Goal: Task Accomplishment & Management: Use online tool/utility

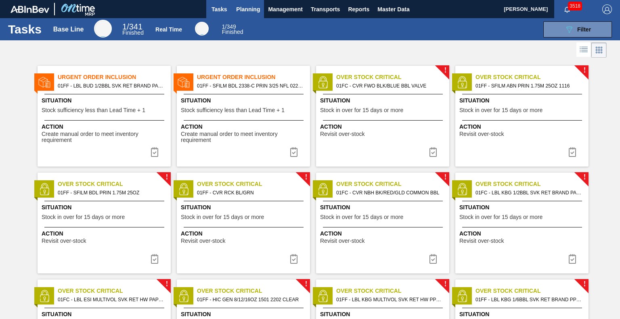
click at [245, 12] on span "Planning" at bounding box center [248, 9] width 24 height 10
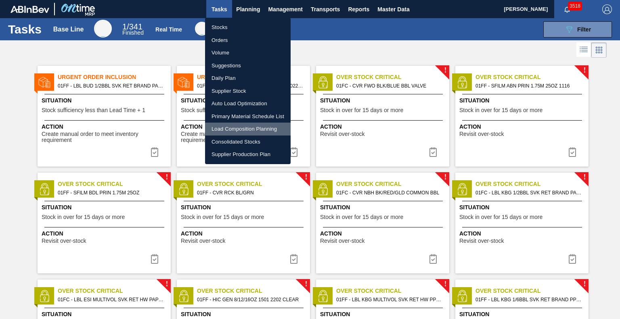
click at [239, 130] on li "Load Composition Planning" at bounding box center [248, 129] width 86 height 13
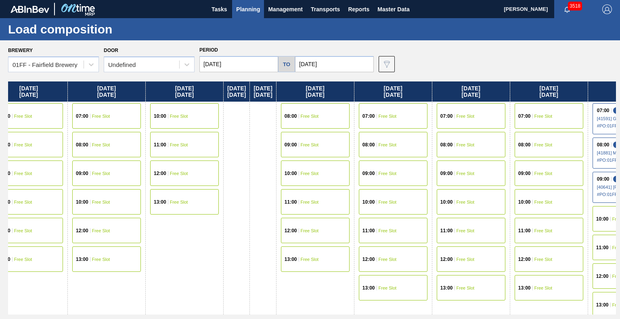
drag, startPoint x: 428, startPoint y: 90, endPoint x: 205, endPoint y: 112, distance: 224.6
click at [205, 112] on div "Monday 08/18/2025 11:00 Free Slot 12:00 Free Slot 13:00 Free Slot Tuesday 08/19…" at bounding box center [312, 198] width 608 height 233
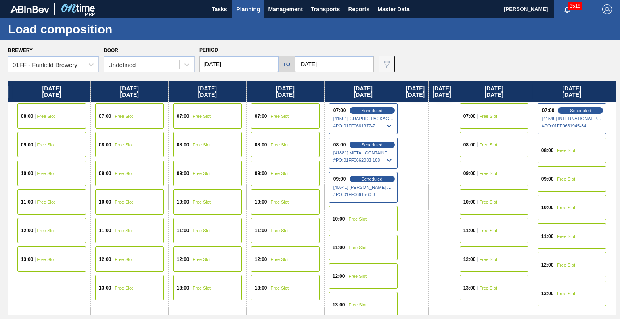
scroll to position [0, 466]
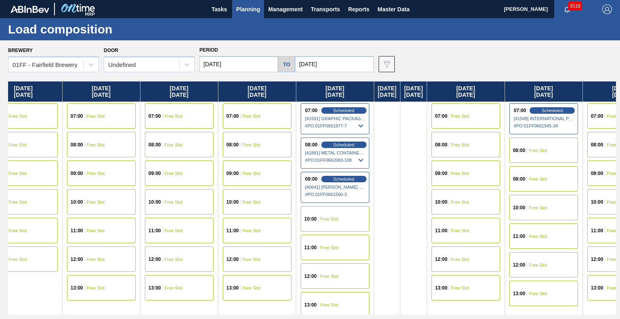
drag, startPoint x: 428, startPoint y: 102, endPoint x: 166, endPoint y: 105, distance: 262.3
click at [166, 105] on div "[DATE] 11:00 Free Slot 12:00 Free Slot 13:00 Free Slot [DATE] 09:00 Free Slot 1…" at bounding box center [312, 198] width 608 height 233
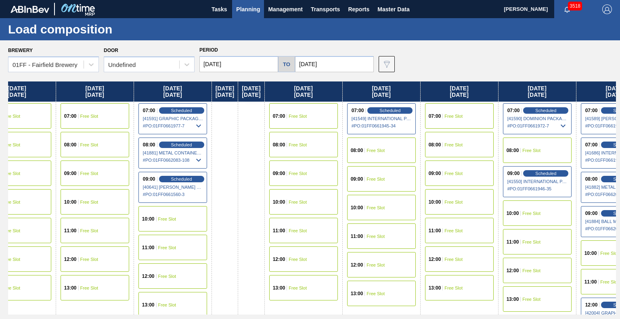
scroll to position [0, 637]
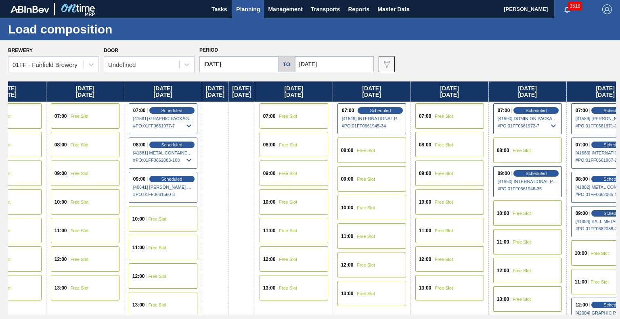
drag, startPoint x: 415, startPoint y: 96, endPoint x: 234, endPoint y: 101, distance: 180.8
click at [234, 101] on div "Monday 08/18/2025 11:00 Free Slot 12:00 Free Slot 13:00 Free Slot Tuesday 08/19…" at bounding box center [312, 198] width 608 height 233
click at [186, 66] on icon at bounding box center [187, 65] width 8 height 8
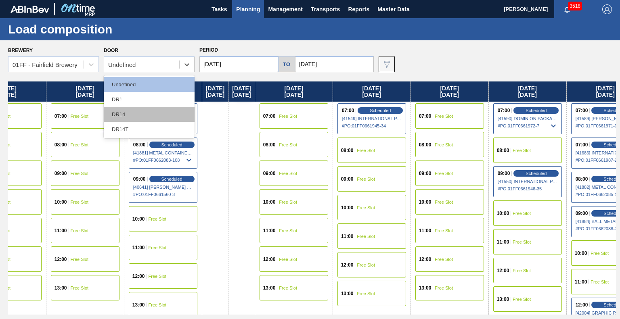
click at [141, 114] on div "DR14" at bounding box center [149, 114] width 91 height 15
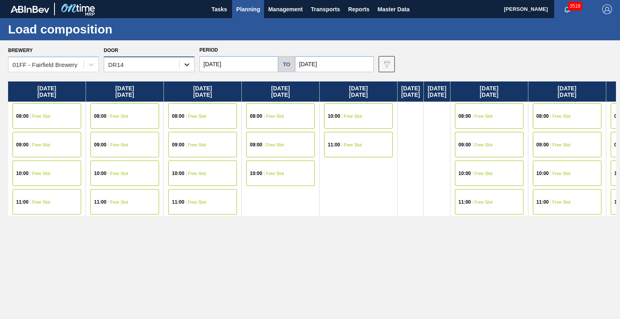
click at [187, 66] on icon at bounding box center [186, 64] width 5 height 3
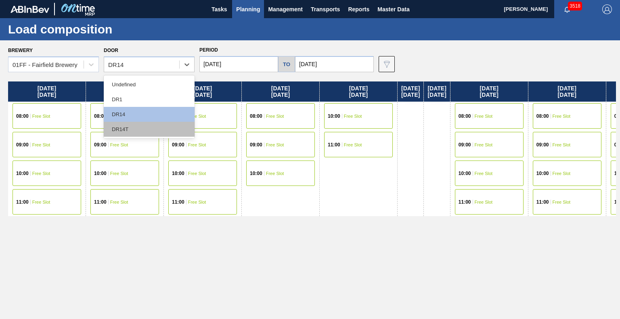
click at [161, 134] on div "DR14T" at bounding box center [149, 129] width 91 height 15
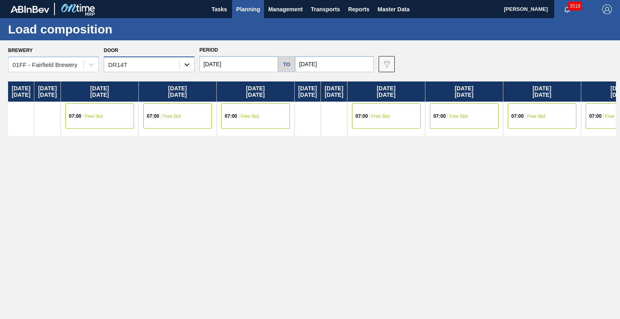
click at [183, 62] on icon at bounding box center [187, 65] width 8 height 8
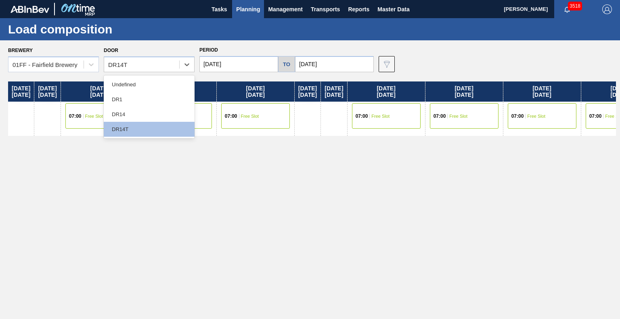
click at [338, 170] on div "Monday 08/18/2025 Tuesday 08/19/2025 Wednesday 08/20/2025 07:00 Free Slot Thurs…" at bounding box center [312, 198] width 608 height 233
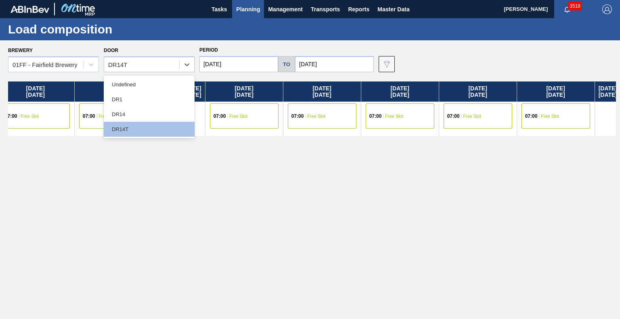
drag, startPoint x: 460, startPoint y: 86, endPoint x: 288, endPoint y: 99, distance: 172.8
click at [288, 99] on div "Monday 08/18/2025 Tuesday 08/19/2025 Wednesday 08/20/2025 07:00 Free Slot Thurs…" at bounding box center [312, 198] width 608 height 233
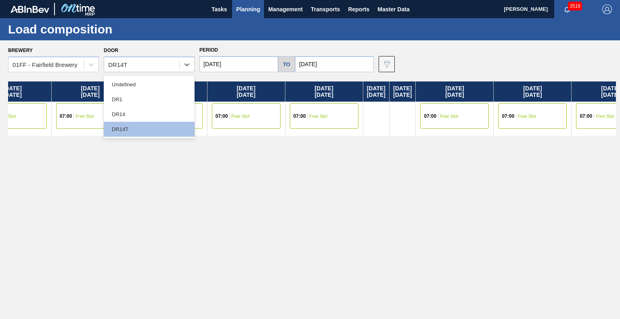
drag, startPoint x: 480, startPoint y: 89, endPoint x: 259, endPoint y: 112, distance: 222.3
click at [259, 112] on div "Monday 08/18/2025 Tuesday 08/19/2025 Wednesday 08/20/2025 07:00 Free Slot Thurs…" at bounding box center [312, 198] width 608 height 233
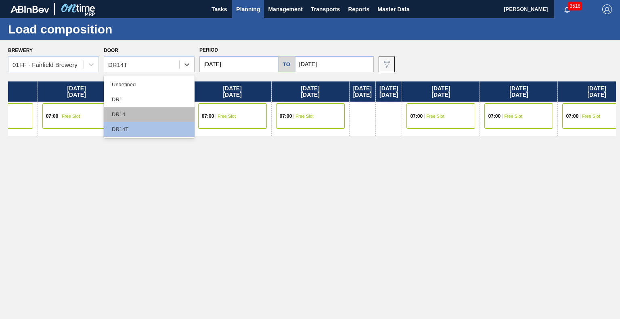
click at [136, 111] on div "DR14" at bounding box center [149, 114] width 91 height 15
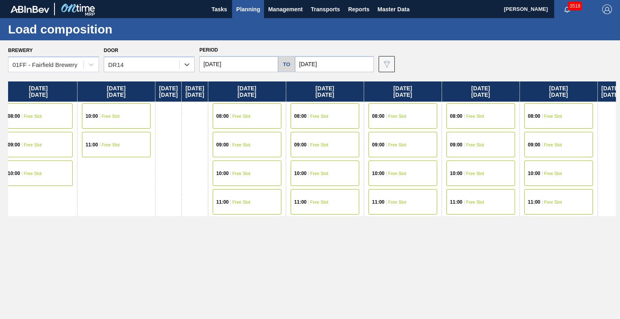
drag, startPoint x: 422, startPoint y: 93, endPoint x: 165, endPoint y: 96, distance: 256.6
click at [165, 96] on div "Monday 08/18/2025 08:00 Free Slot 09:00 Free Slot 10:00 Free Slot 11:00 Free Sl…" at bounding box center [312, 198] width 608 height 233
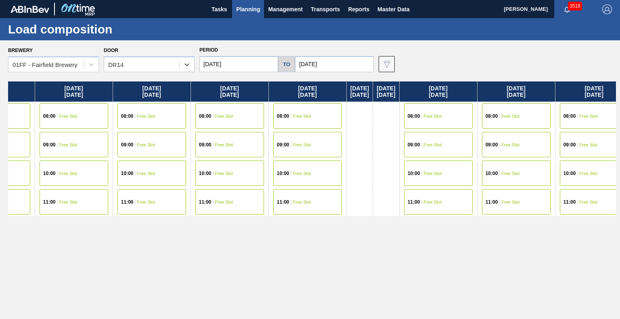
drag, startPoint x: 330, startPoint y: 97, endPoint x: 34, endPoint y: 100, distance: 295.8
click at [34, 100] on div "Monday 08/18/2025 08:00 Free Slot 09:00 Free Slot 10:00 Free Slot 11:00 Free Sl…" at bounding box center [312, 198] width 608 height 233
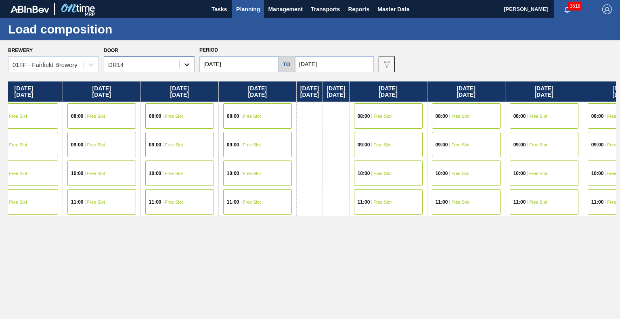
click at [186, 64] on icon at bounding box center [187, 65] width 8 height 8
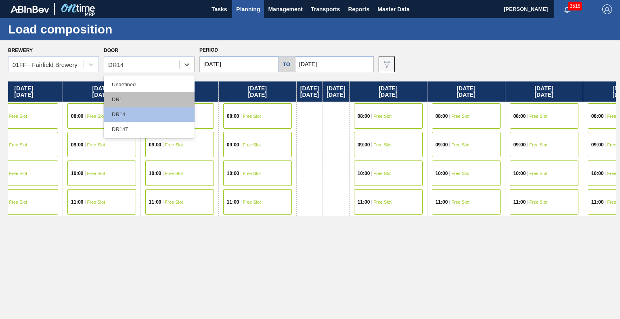
click at [162, 98] on div "DR1" at bounding box center [149, 99] width 91 height 15
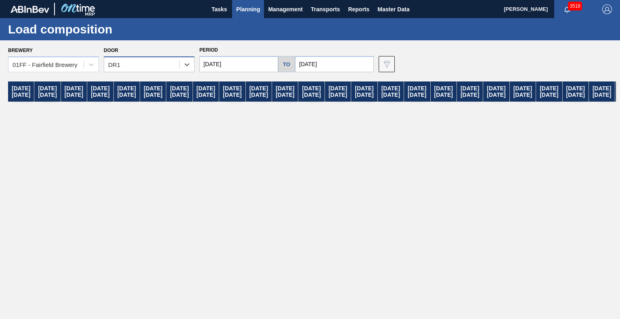
click at [159, 69] on div "DR1" at bounding box center [141, 65] width 75 height 12
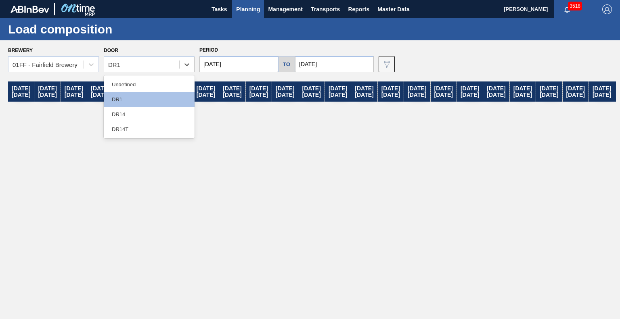
click at [157, 77] on div "Undefined DR1 DR14 DR14T" at bounding box center [149, 106] width 91 height 63
click at [157, 84] on div "Undefined" at bounding box center [149, 84] width 91 height 15
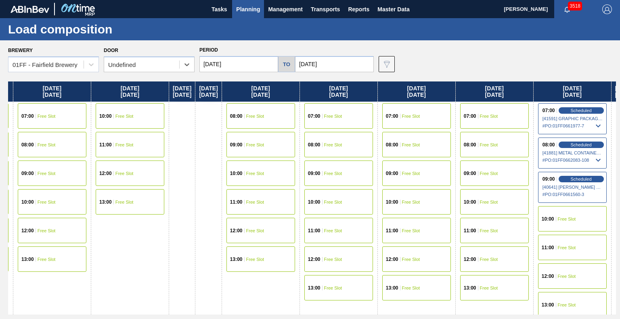
drag, startPoint x: 378, startPoint y: 98, endPoint x: 211, endPoint y: 125, distance: 169.2
click at [211, 125] on div "Monday 08/18/2025 11:00 Free Slot 12:00 Free Slot 13:00 Free Slot Tuesday 08/19…" at bounding box center [312, 198] width 608 height 233
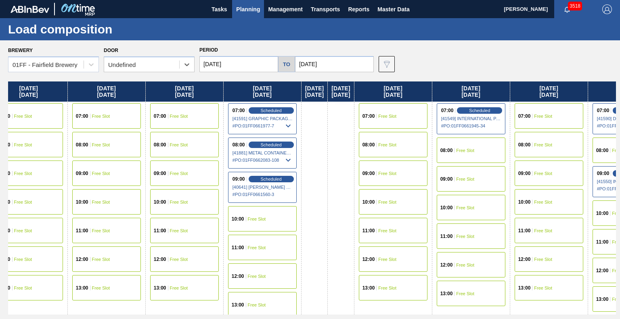
drag, startPoint x: 379, startPoint y: 94, endPoint x: 32, endPoint y: 100, distance: 347.0
click at [32, 100] on div "Monday 08/18/2025 11:00 Free Slot 12:00 Free Slot 13:00 Free Slot Tuesday 08/19…" at bounding box center [312, 198] width 608 height 233
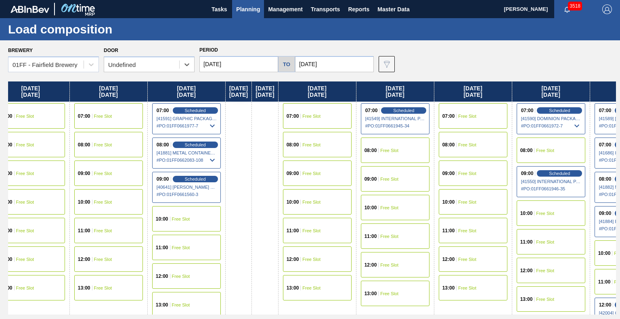
scroll to position [0, 614]
drag, startPoint x: 319, startPoint y: 91, endPoint x: 260, endPoint y: 88, distance: 59.0
click at [260, 88] on div "Monday 08/18/2025 11:00 Free Slot 12:00 Free Slot 13:00 Free Slot Tuesday 08/19…" at bounding box center [312, 198] width 608 height 233
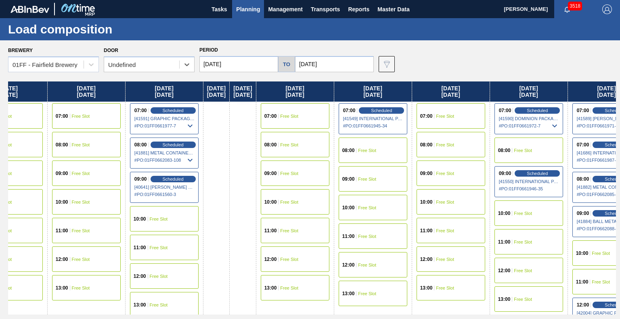
drag, startPoint x: 397, startPoint y: 87, endPoint x: 366, endPoint y: 92, distance: 31.0
click at [366, 92] on div "Monday 08/18/2025 11:00 Free Slot 12:00 Free Slot 13:00 Free Slot Tuesday 08/19…" at bounding box center [312, 198] width 608 height 233
click at [247, 64] on input "08/18/2025" at bounding box center [238, 64] width 79 height 16
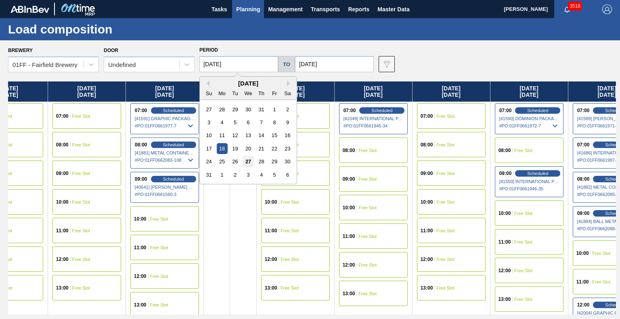
click at [248, 161] on div "27" at bounding box center [247, 161] width 11 height 11
type input "08/27/2025"
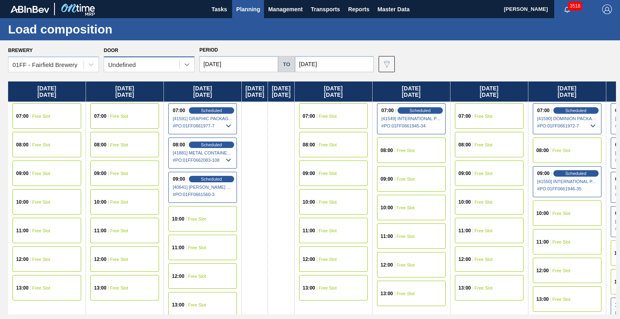
click at [186, 67] on icon at bounding box center [187, 65] width 8 height 8
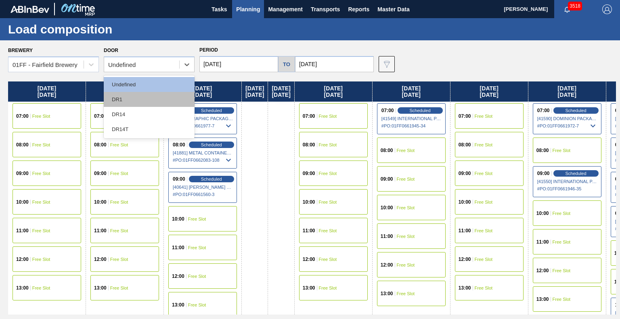
click at [152, 103] on div "DR1" at bounding box center [149, 99] width 91 height 15
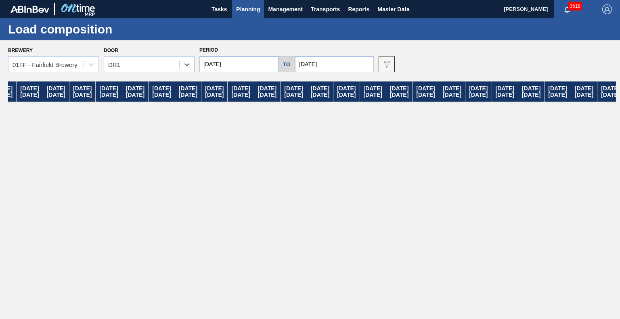
scroll to position [0, 0]
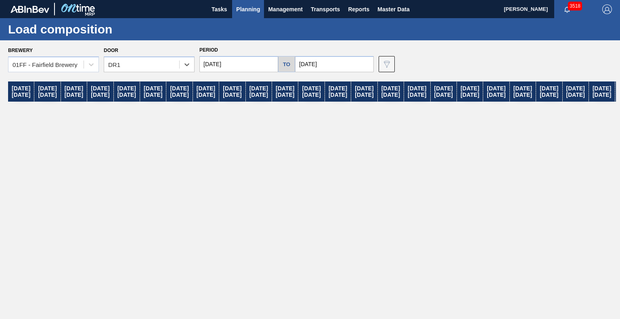
drag, startPoint x: 273, startPoint y: 92, endPoint x: 325, endPoint y: 94, distance: 52.1
click at [325, 94] on div "Wednesday 08/27/2025 Thursday 08/28/2025 Friday 08/29/2025 Saturday 08/30/2025 …" at bounding box center [312, 198] width 608 height 233
click at [211, 142] on div "Wednesday 08/27/2025 Thursday 08/28/2025 Friday 08/29/2025 Saturday 08/30/2025 …" at bounding box center [312, 198] width 608 height 233
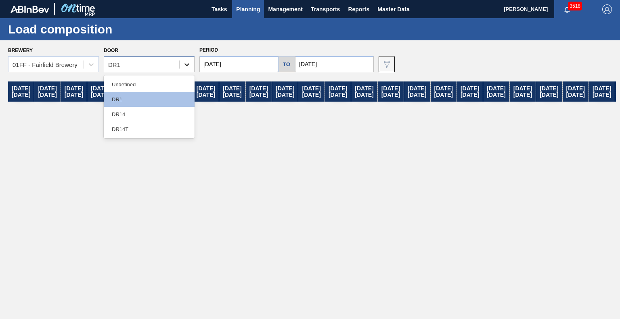
click at [186, 65] on icon at bounding box center [187, 65] width 8 height 8
click at [162, 118] on div "DR14" at bounding box center [149, 114] width 91 height 15
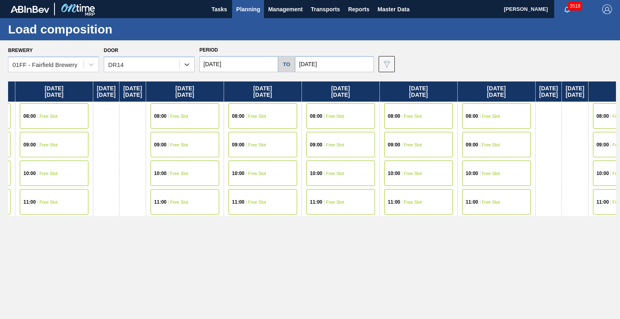
drag, startPoint x: 315, startPoint y: 92, endPoint x: 144, endPoint y: 96, distance: 171.5
click at [144, 96] on div "Wednesday 08/27/2025 08:00 Free Slot 09:00 Free Slot 10:00 Free Slot 11:00 Free…" at bounding box center [312, 198] width 608 height 233
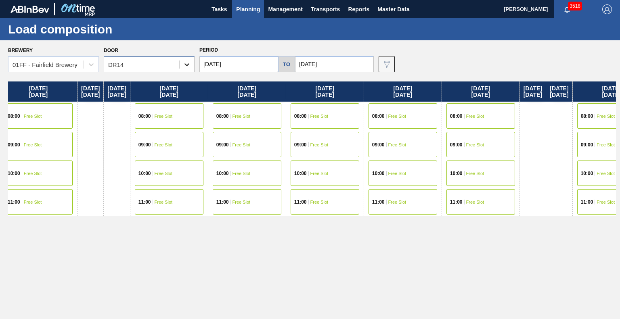
click at [186, 62] on icon at bounding box center [187, 65] width 8 height 8
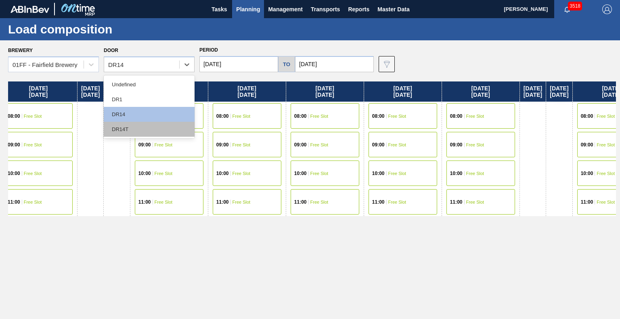
click at [152, 133] on div "DR14T" at bounding box center [149, 129] width 91 height 15
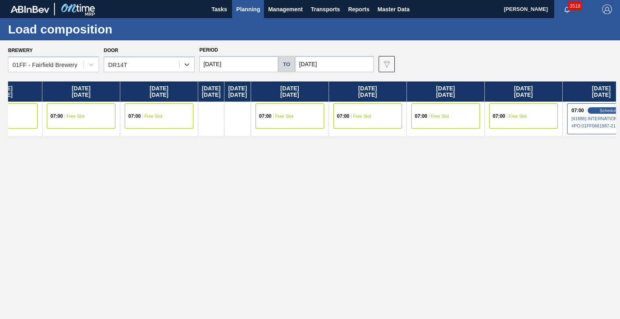
scroll to position [0, 37]
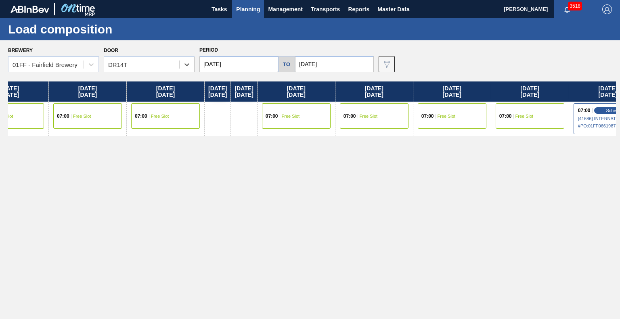
drag, startPoint x: 274, startPoint y: 97, endPoint x: 227, endPoint y: 91, distance: 47.6
click at [227, 91] on div "Wednesday 08/27/2025 07:00 Free Slot Thursday 08/28/2025 07:00 Free Slot Friday…" at bounding box center [312, 198] width 608 height 233
click at [189, 70] on div at bounding box center [187, 64] width 15 height 15
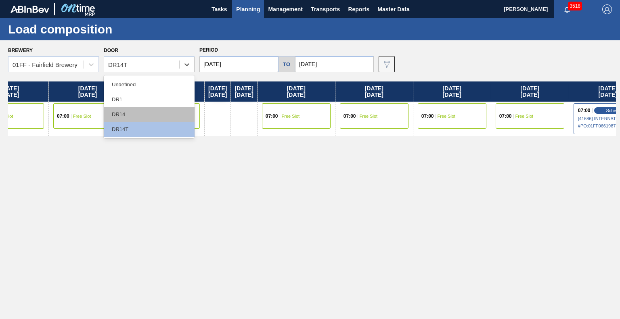
click at [132, 117] on div "DR14" at bounding box center [149, 114] width 91 height 15
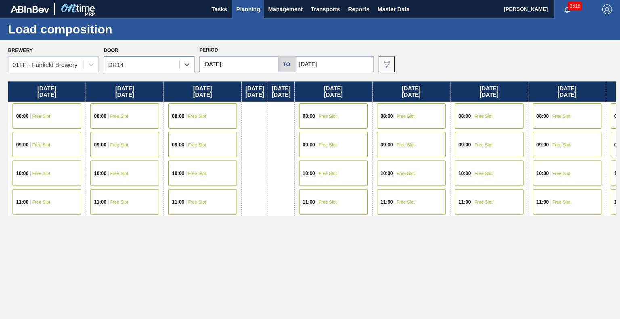
click at [179, 61] on div "DR14" at bounding box center [141, 65] width 75 height 12
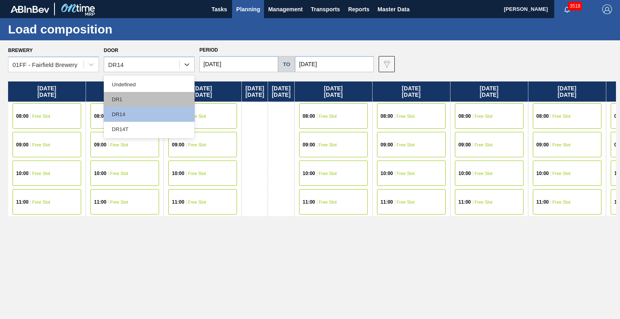
click at [152, 104] on div "DR1" at bounding box center [149, 99] width 91 height 15
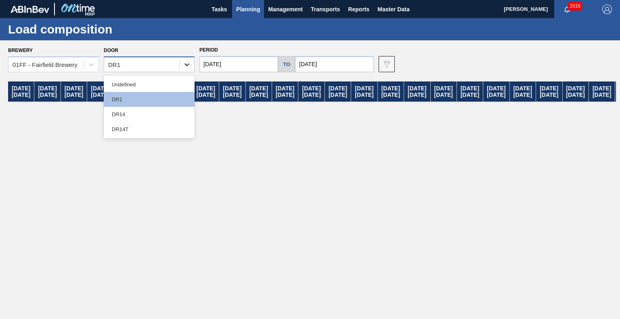
click at [182, 63] on div at bounding box center [187, 64] width 15 height 15
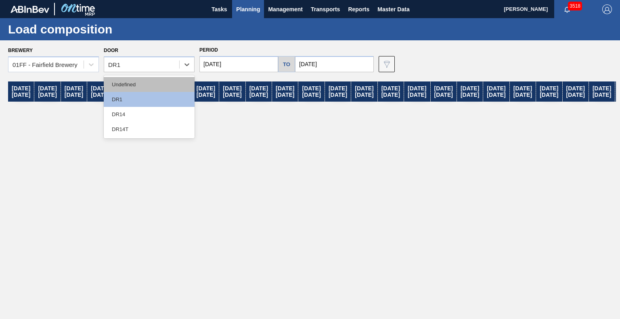
click at [154, 88] on div "Undefined" at bounding box center [149, 84] width 91 height 15
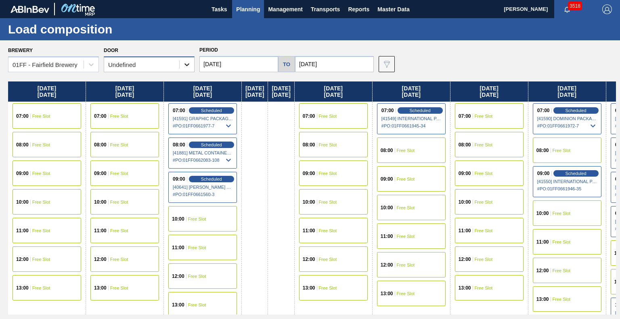
click at [184, 64] on icon at bounding box center [187, 65] width 8 height 8
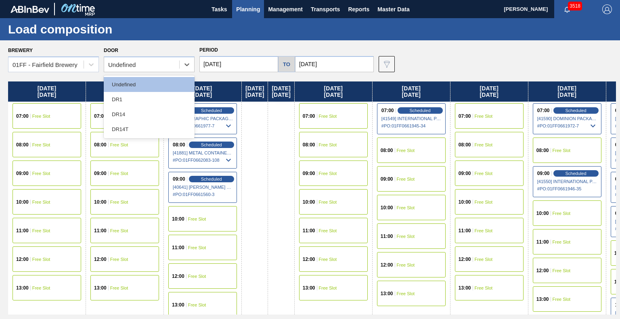
click at [442, 52] on div "Brewery 01FF - Fairfield Brewery Door option Undefined, selected. option Undefi…" at bounding box center [312, 58] width 608 height 28
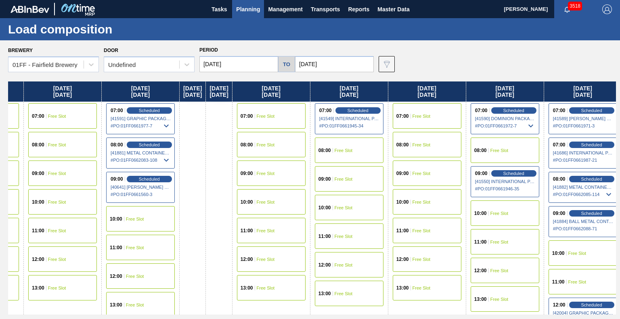
drag, startPoint x: 353, startPoint y: 88, endPoint x: 372, endPoint y: 90, distance: 19.0
click at [372, 90] on div "Wednesday 08/27/2025 07:00 Free Slot 08:00 Free Slot 09:00 Free Slot 10:00 Free…" at bounding box center [312, 198] width 608 height 233
click at [372, 90] on div "Tuesday 09/02/2025" at bounding box center [349, 92] width 77 height 20
drag, startPoint x: 372, startPoint y: 90, endPoint x: 396, endPoint y: 85, distance: 23.8
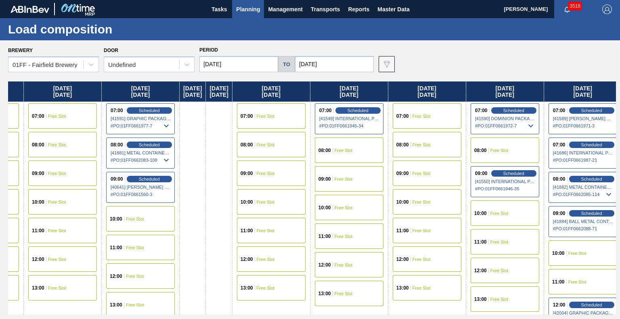
click at [396, 85] on div "Wednesday 08/27/2025 07:00 Free Slot 08:00 Free Slot 09:00 Free Slot 10:00 Free…" at bounding box center [312, 198] width 608 height 233
click at [158, 64] on div "Undefined" at bounding box center [141, 65] width 75 height 12
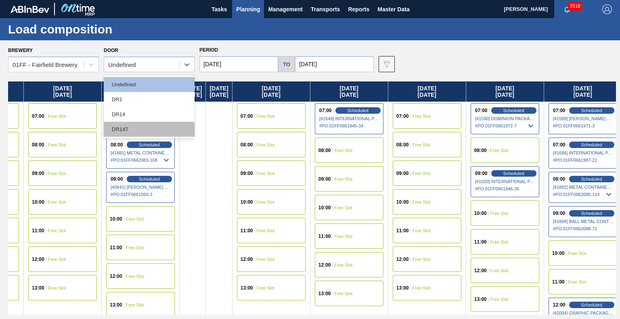
click at [144, 126] on div "DR14T" at bounding box center [149, 129] width 91 height 15
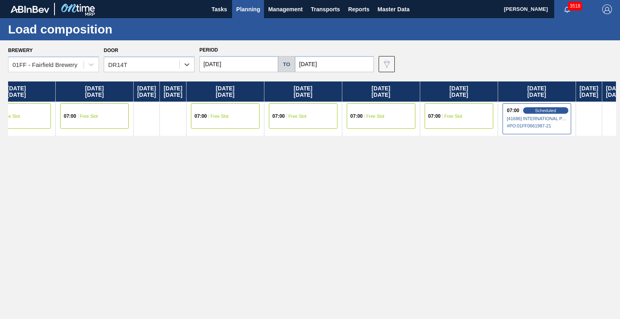
scroll to position [0, 116]
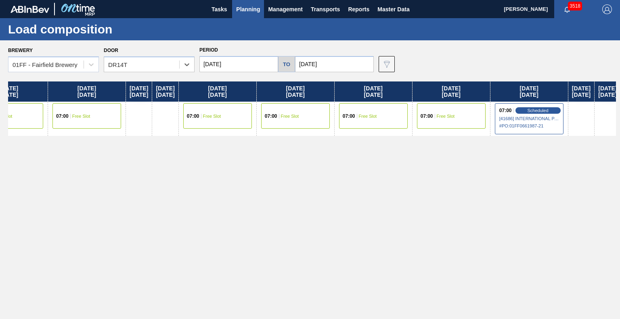
drag, startPoint x: 345, startPoint y: 92, endPoint x: 214, endPoint y: 104, distance: 132.0
click at [214, 104] on div "Wednesday 08/27/2025 07:00 Free Slot Thursday 08/28/2025 07:00 Free Slot Friday…" at bounding box center [312, 198] width 608 height 233
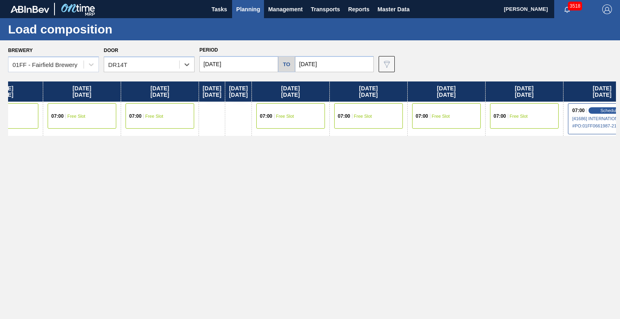
scroll to position [0, 42]
drag, startPoint x: 379, startPoint y: 90, endPoint x: 439, endPoint y: 86, distance: 60.2
click at [439, 86] on div "Wednesday 08/27/2025 07:00 Free Slot Thursday 08/28/2025 07:00 Free Slot Friday…" at bounding box center [312, 198] width 608 height 233
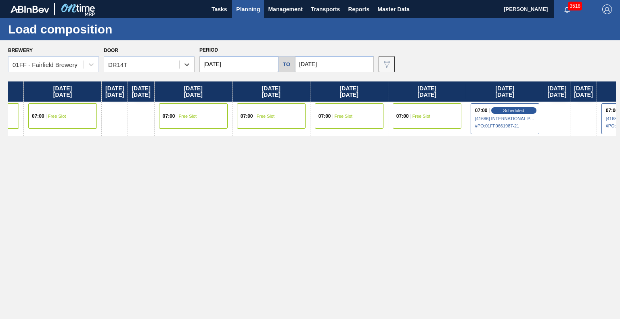
scroll to position [0, 84]
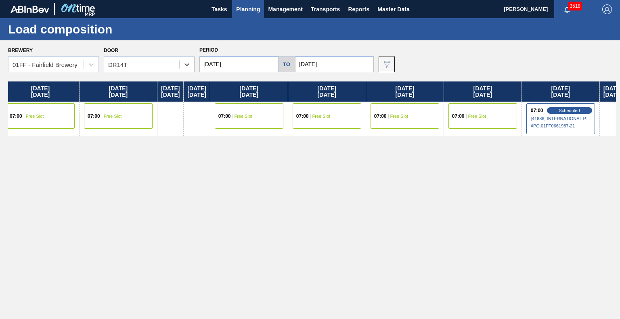
drag, startPoint x: 302, startPoint y: 96, endPoint x: 286, endPoint y: 99, distance: 15.8
click at [286, 99] on div "Wednesday 08/27/2025 07:00 Free Slot Thursday 08/28/2025 07:00 Free Slot Friday…" at bounding box center [312, 198] width 608 height 233
click at [270, 165] on div "Wednesday 08/27/2025 07:00 Free Slot Thursday 08/28/2025 07:00 Free Slot Friday…" at bounding box center [312, 198] width 608 height 233
click at [284, 178] on div "Wednesday 08/27/2025 07:00 Free Slot Thursday 08/28/2025 07:00 Free Slot Friday…" at bounding box center [312, 198] width 608 height 233
click at [154, 64] on div "DR14T" at bounding box center [141, 65] width 75 height 12
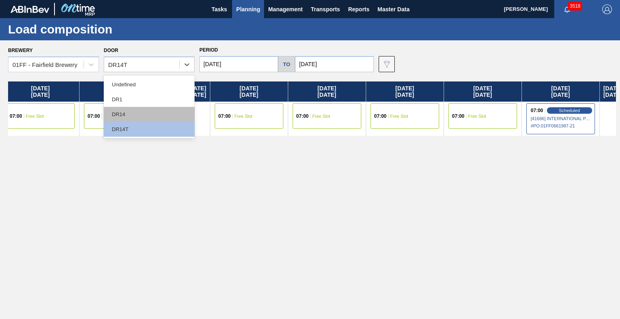
click at [156, 112] on div "DR14" at bounding box center [149, 114] width 91 height 15
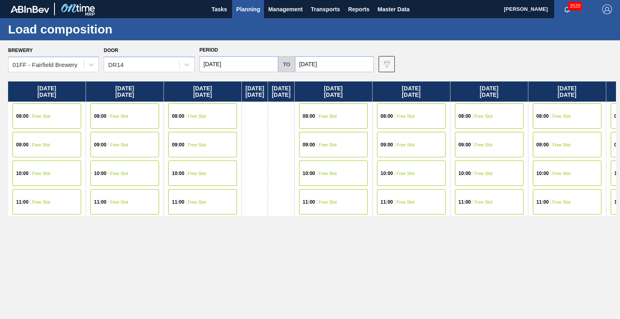
click at [516, 276] on div "Wednesday 08/27/2025 08:00 Free Slot 09:00 Free Slot 10:00 Free Slot 11:00 Free…" at bounding box center [312, 198] width 608 height 233
click at [252, 13] on span "Planning" at bounding box center [248, 9] width 24 height 10
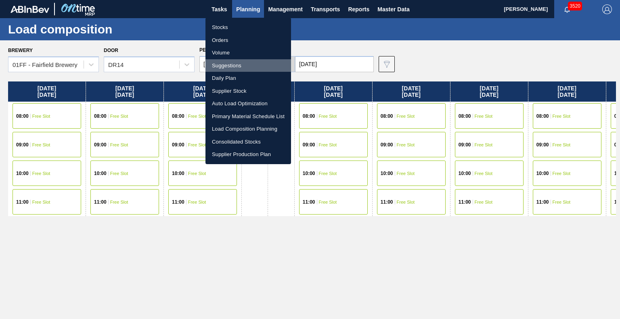
click at [233, 65] on li "Suggestions" at bounding box center [248, 65] width 86 height 13
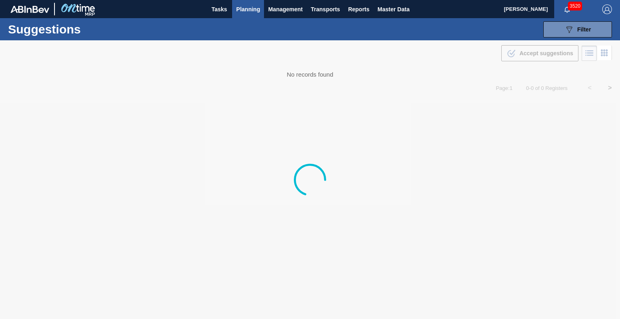
type from "08/25/2025"
type to "10/30/2025"
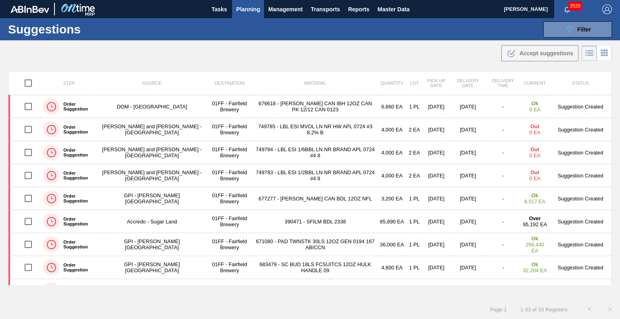
click at [33, 8] on img at bounding box center [29, 9] width 39 height 7
click at [246, 10] on span "Planning" at bounding box center [248, 9] width 24 height 10
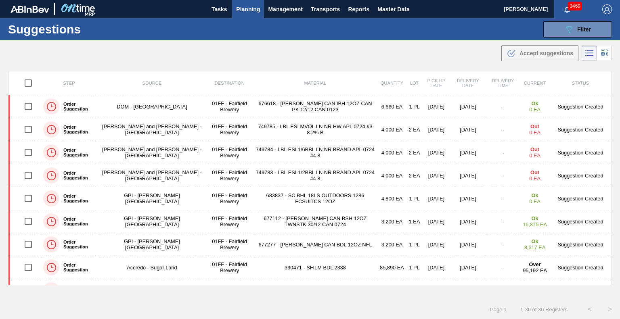
click at [72, 61] on div ".b{fill:var(--color-action-default)} Accept suggestions" at bounding box center [310, 51] width 620 height 23
click at [254, 8] on span "Planning" at bounding box center [248, 9] width 24 height 10
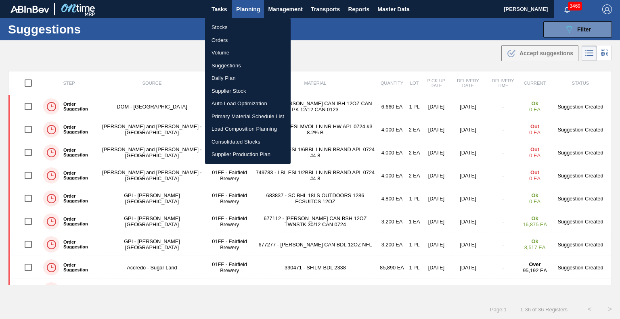
click at [341, 57] on div at bounding box center [310, 159] width 620 height 319
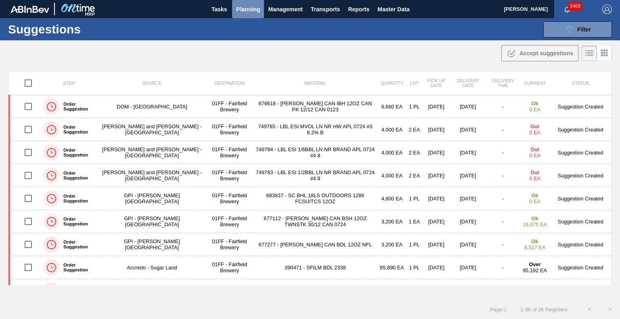
click at [251, 13] on span "Planning" at bounding box center [248, 9] width 24 height 10
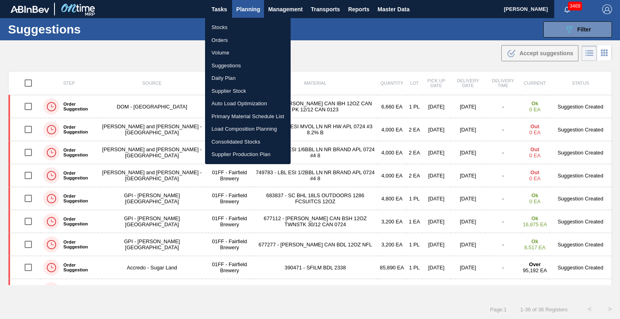
click at [222, 27] on li "Stocks" at bounding box center [248, 27] width 86 height 13
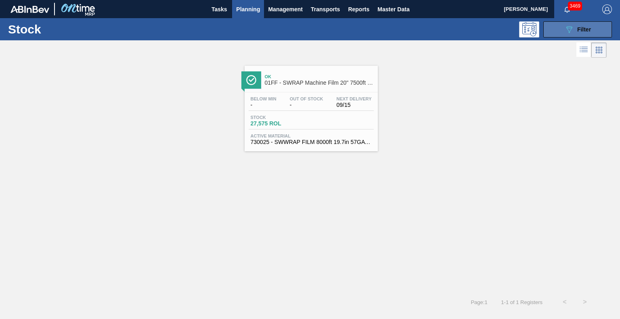
click at [573, 29] on icon "089F7B8B-B2A5-4AFE-B5C0-19BA573D28AC" at bounding box center [569, 30] width 10 height 10
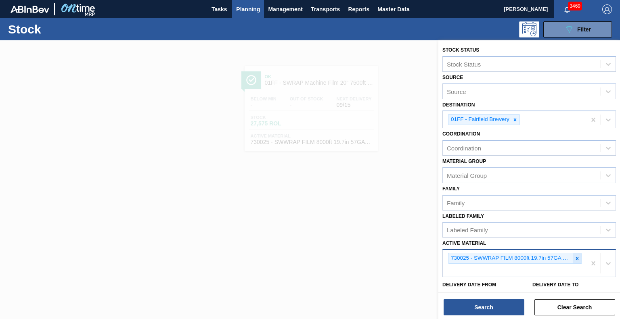
click at [576, 256] on icon at bounding box center [577, 259] width 6 height 6
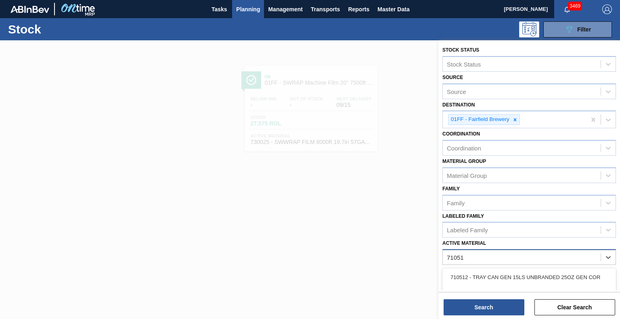
type Material "710512"
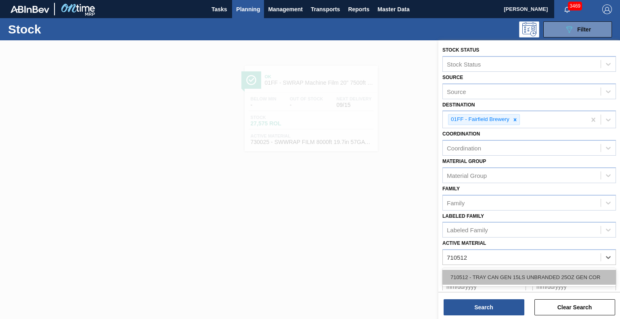
click at [531, 276] on div "710512 - TRAY CAN GEN 15LS UNBRANDED 25OZ GEN COR" at bounding box center [528, 277] width 173 height 15
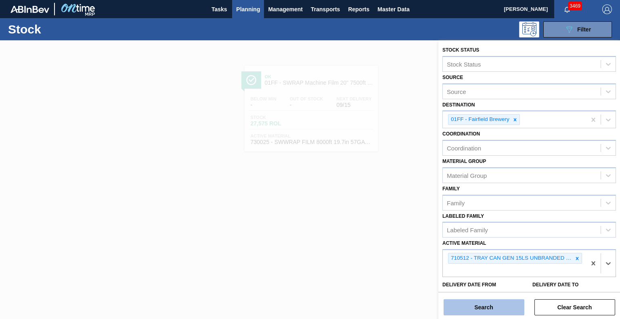
click at [491, 307] on button "Search" at bounding box center [483, 307] width 81 height 16
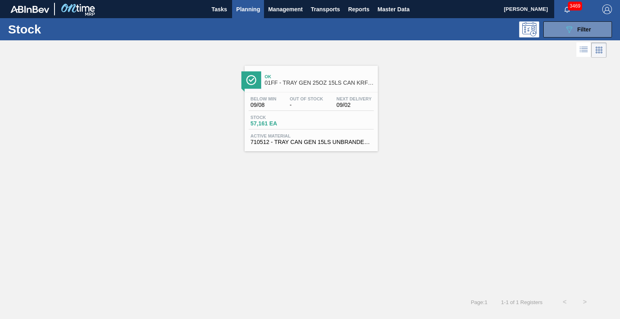
click at [313, 92] on div "Below Min 09/08 Out Of Stock - Next Delivery 09/02 Stock 57,161 EA Active Mater…" at bounding box center [311, 119] width 133 height 55
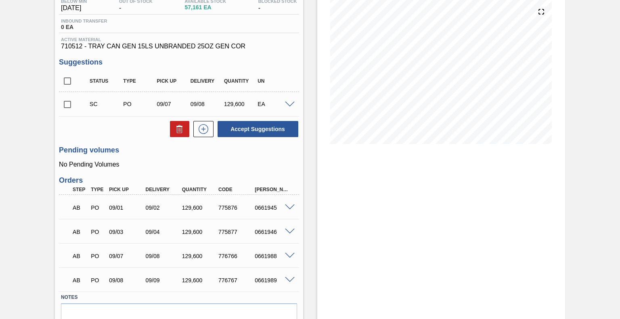
scroll to position [80, 0]
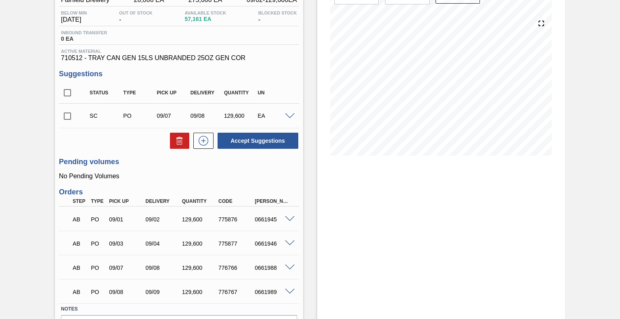
click at [64, 114] on input "checkbox" at bounding box center [67, 116] width 17 height 17
click at [184, 139] on icon at bounding box center [180, 141] width 10 height 10
checkbox input "false"
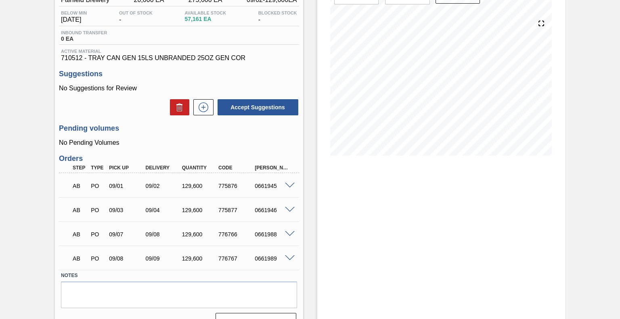
scroll to position [0, 0]
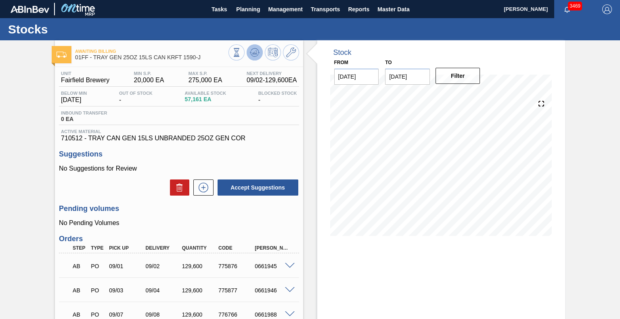
click at [255, 52] on icon at bounding box center [255, 52] width 1 height 3
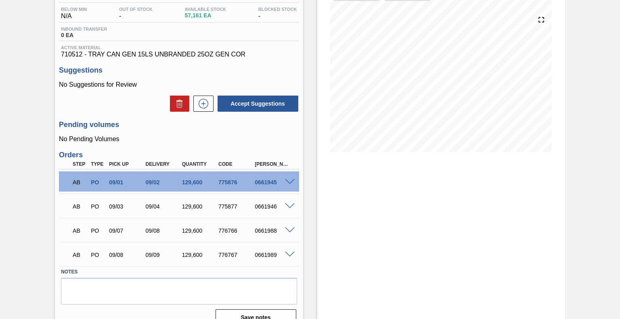
scroll to position [97, 0]
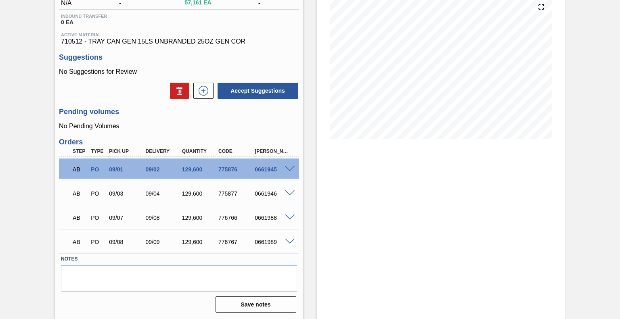
click at [422, 209] on div "Stock From 08/27/2025 to 09/10/2025 Filter" at bounding box center [441, 132] width 248 height 376
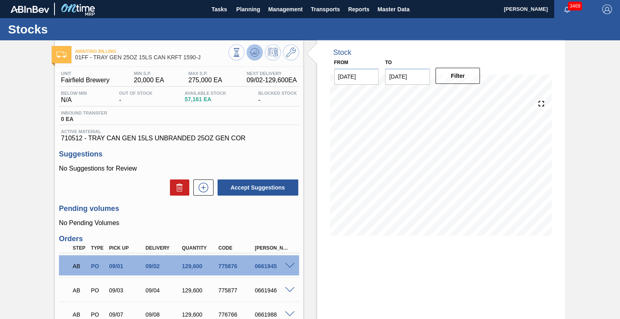
click at [254, 55] on icon at bounding box center [255, 53] width 10 height 10
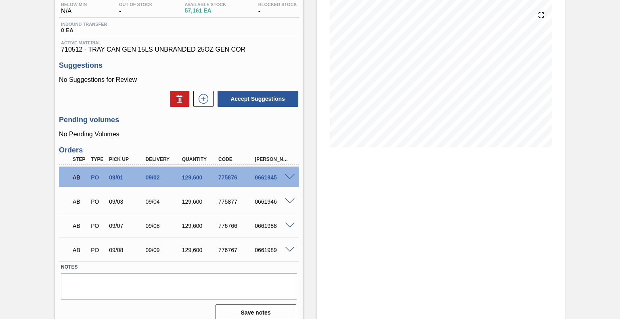
scroll to position [97, 0]
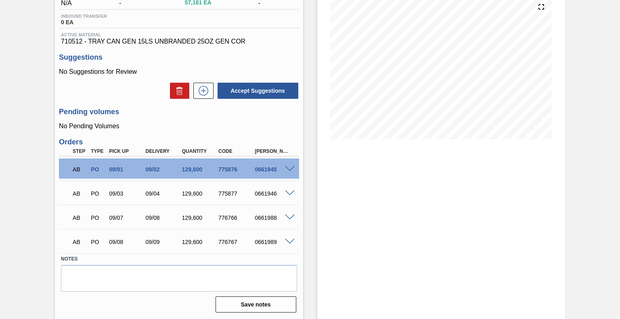
click at [328, 217] on div "Stock From 08/27/2025 to 09/10/2025 Filter 08/27 Stock Projection 57,161 SAP Pl…" at bounding box center [441, 132] width 248 height 376
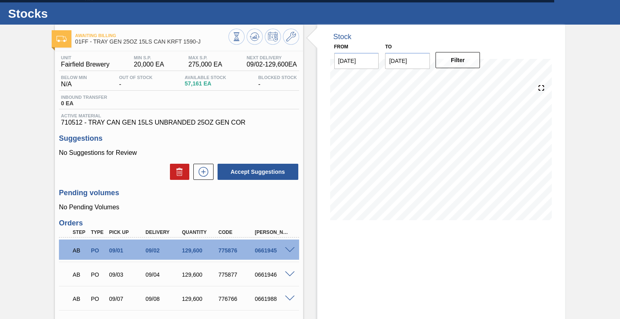
scroll to position [0, 0]
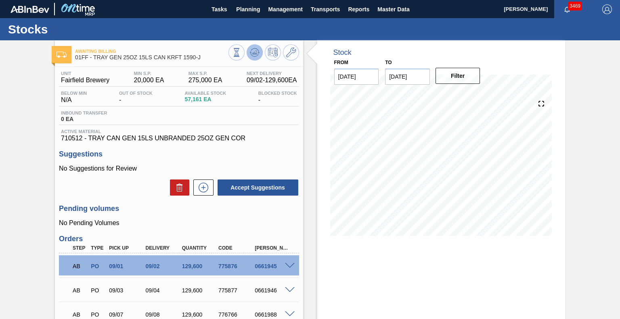
click at [251, 52] on icon at bounding box center [255, 53] width 10 height 10
click at [457, 74] on button "Filter" at bounding box center [457, 76] width 45 height 16
click at [597, 233] on div "Awaiting Billing 01FF - TRAY GEN 25OZ 15LS CAN KRFT 1590-J Unit Fairfield Brewe…" at bounding box center [310, 228] width 620 height 376
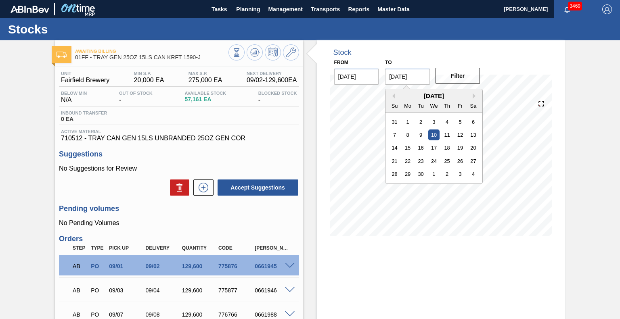
click at [420, 82] on input "[DATE]" at bounding box center [407, 77] width 45 height 16
click at [457, 136] on div "12" at bounding box center [460, 135] width 11 height 11
type input "[DATE]"
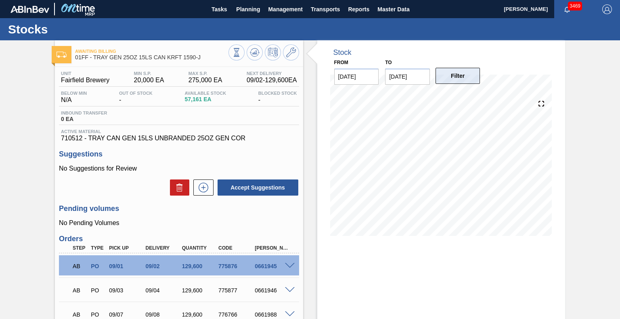
click at [460, 76] on button "Filter" at bounding box center [457, 76] width 45 height 16
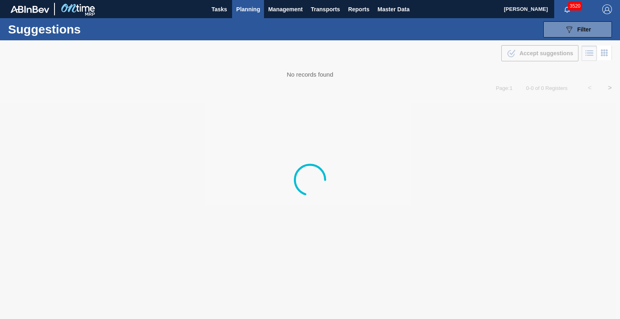
type from "[DATE]"
type to "[DATE]"
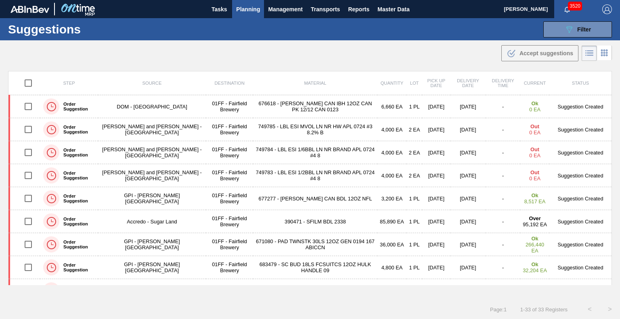
click at [255, 3] on button "Planning" at bounding box center [248, 9] width 32 height 18
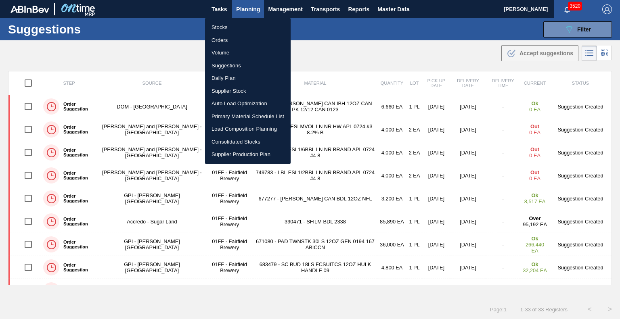
click at [223, 26] on li "Stocks" at bounding box center [248, 27] width 86 height 13
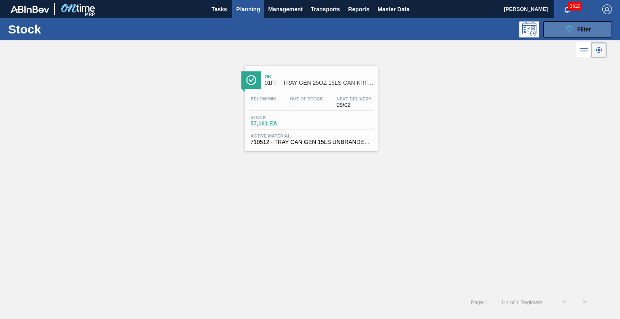
click at [565, 32] on icon "089F7B8B-B2A5-4AFE-B5C0-19BA573D28AC" at bounding box center [569, 30] width 10 height 10
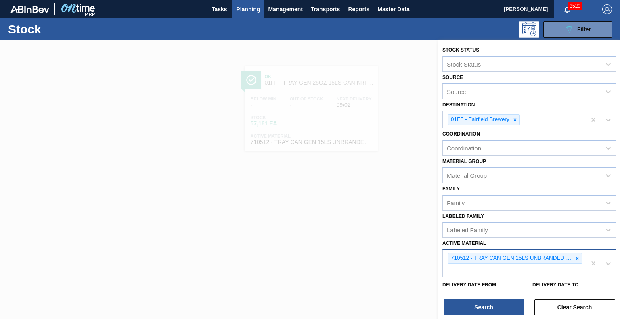
click at [478, 269] on div "710512 - TRAY CAN GEN 15LS UNBRANDED 25OZ GEN COR" at bounding box center [514, 263] width 143 height 27
type Material "683618"
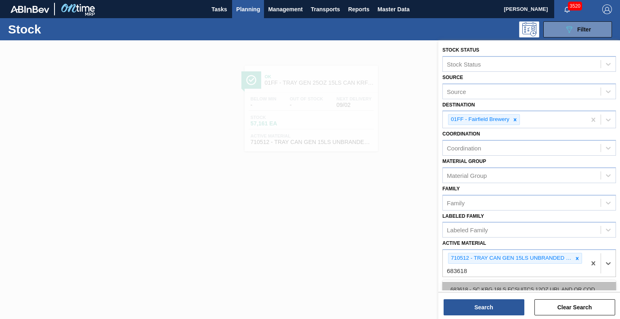
click at [479, 285] on div "683618 - SC KBG 18LS FCSUITCS 12OZ URL AND QR COD" at bounding box center [528, 289] width 173 height 15
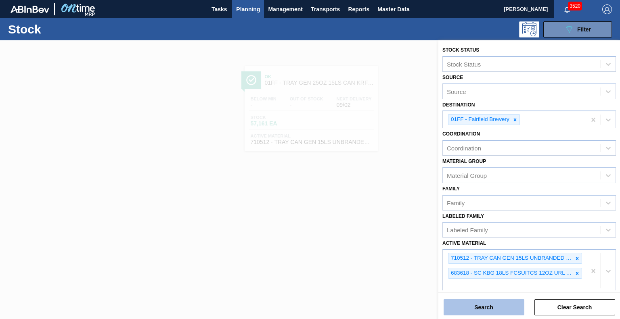
click at [481, 302] on button "Search" at bounding box center [483, 307] width 81 height 16
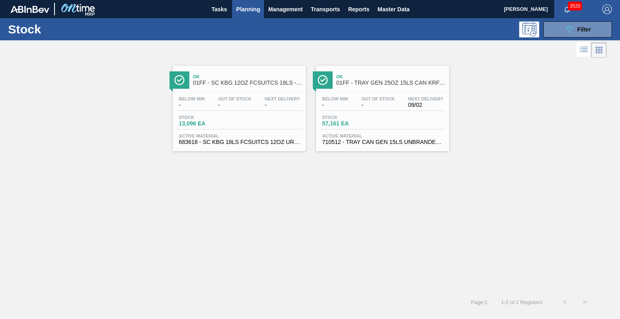
click at [268, 118] on div "Stock 13,096 EA" at bounding box center [239, 122] width 125 height 15
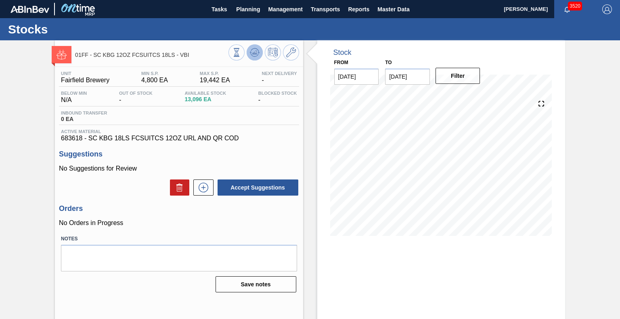
click at [255, 54] on icon at bounding box center [255, 53] width 10 height 10
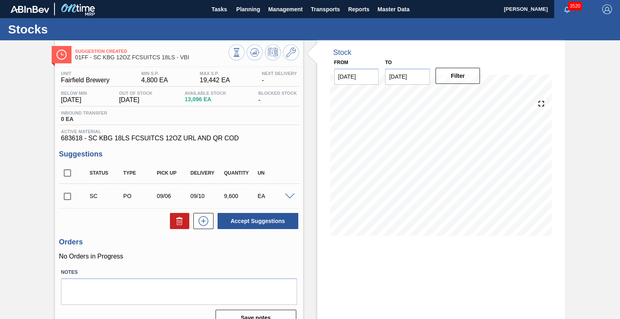
click at [413, 84] on input "09/12/2025" at bounding box center [407, 77] width 45 height 16
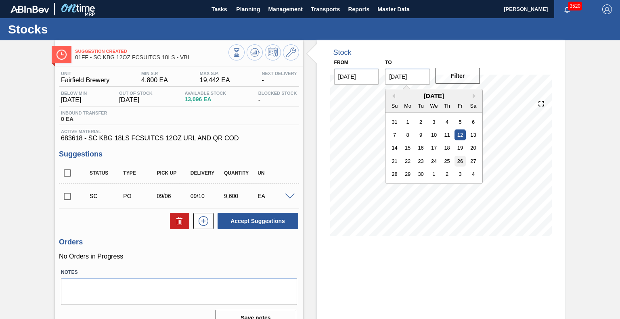
click at [459, 161] on div "26" at bounding box center [460, 161] width 11 height 11
type input "09/26/2025"
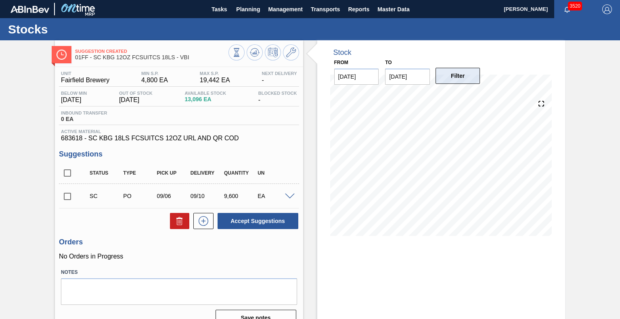
click at [451, 71] on button "Filter" at bounding box center [457, 76] width 45 height 16
click at [253, 53] on icon at bounding box center [254, 52] width 5 height 4
click at [293, 54] on icon at bounding box center [291, 53] width 10 height 10
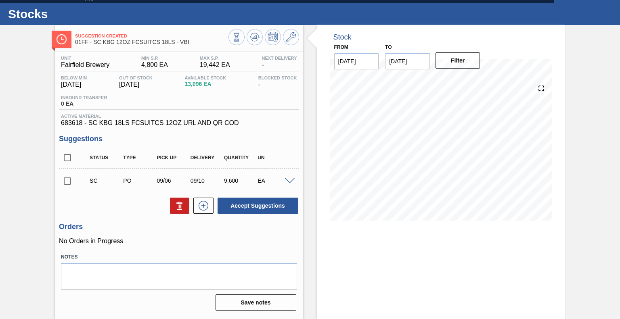
scroll to position [16, 0]
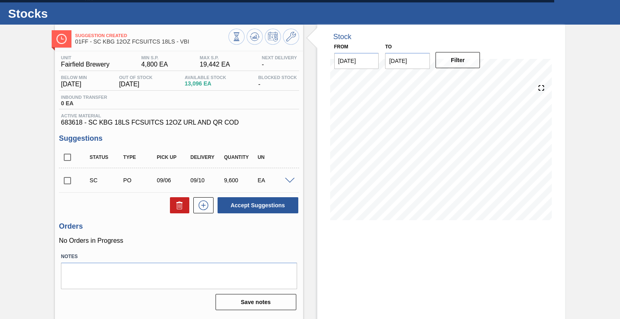
click at [68, 183] on input "checkbox" at bounding box center [67, 180] width 17 height 17
click at [247, 207] on button "Accept Suggestions" at bounding box center [257, 205] width 81 height 16
checkbox input "false"
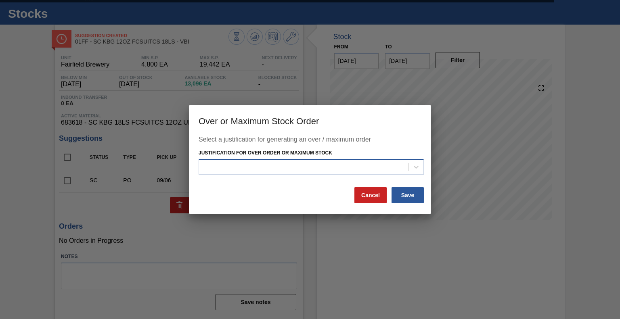
click at [299, 165] on div at bounding box center [303, 167] width 209 height 12
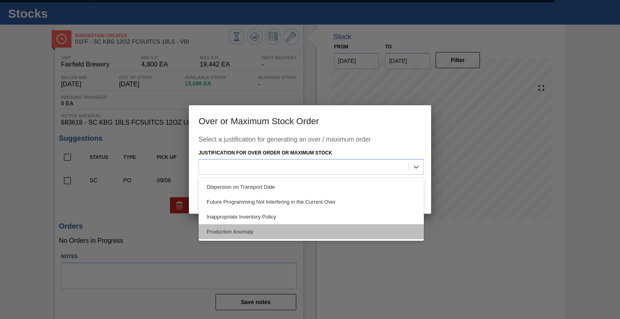
click at [286, 232] on div "Production Anomaly" at bounding box center [311, 231] width 225 height 15
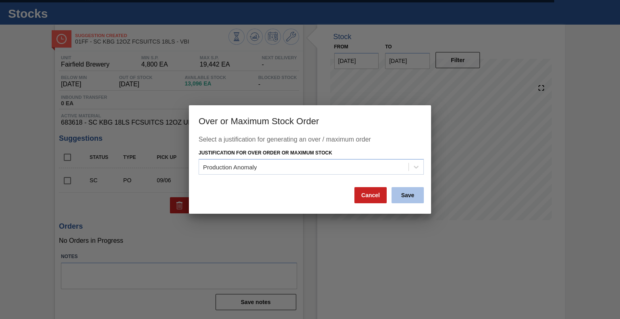
click at [407, 200] on button "Save" at bounding box center [407, 195] width 32 height 16
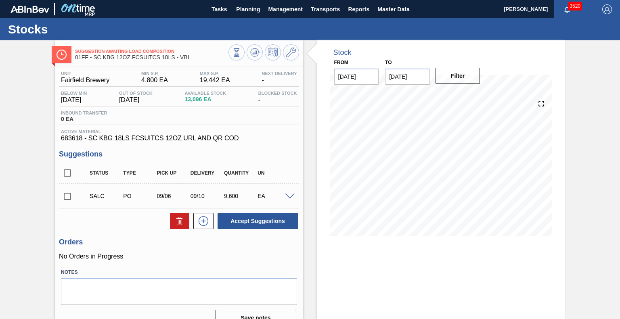
scroll to position [0, 0]
click at [246, 7] on span "Planning" at bounding box center [248, 9] width 24 height 10
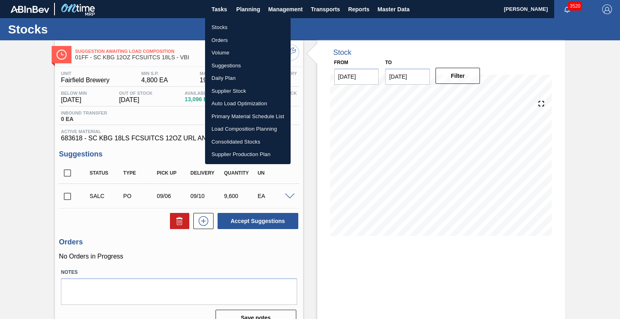
click at [229, 66] on li "Suggestions" at bounding box center [248, 65] width 86 height 13
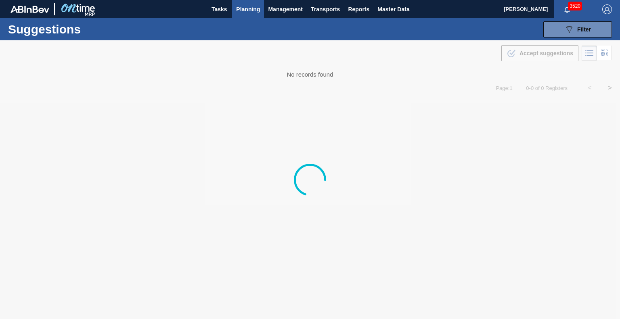
type from "08/25/2025"
type to "10/30/2025"
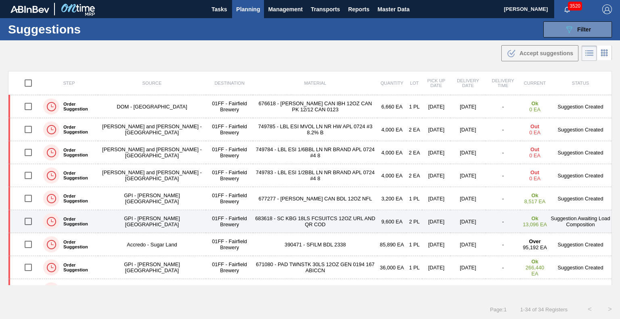
click at [324, 230] on td "683618 - SC KBG 18LS FCSUITCS 12OZ URL AND QR COD" at bounding box center [315, 221] width 124 height 23
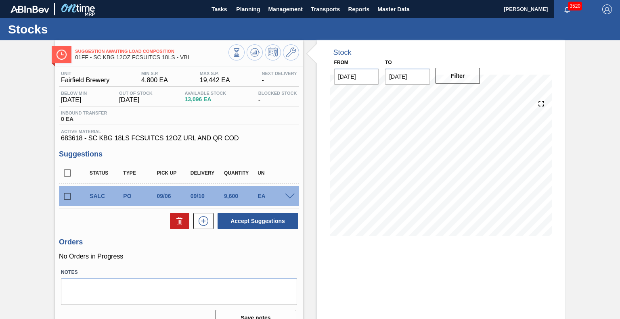
click at [286, 194] on span at bounding box center [290, 197] width 10 height 6
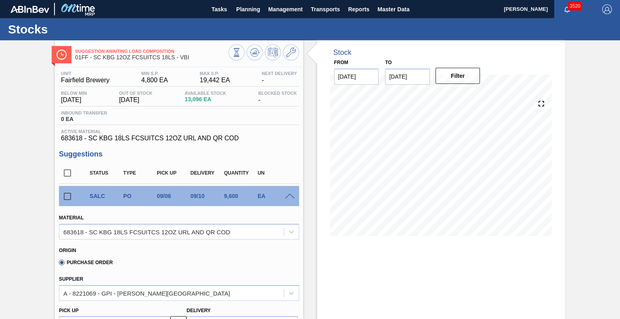
click at [244, 8] on span "Planning" at bounding box center [248, 9] width 24 height 10
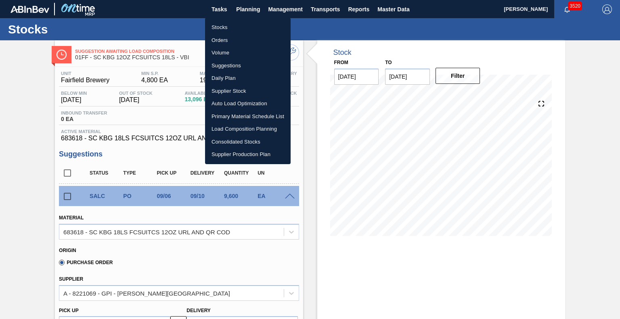
click at [224, 63] on li "Suggestions" at bounding box center [248, 65] width 86 height 13
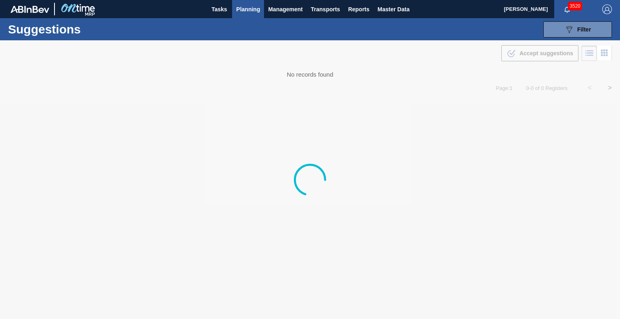
type from "08/25/2025"
type to "10/30/2025"
type from "[DATE]"
type to "[DATE]"
type from "[DATE]"
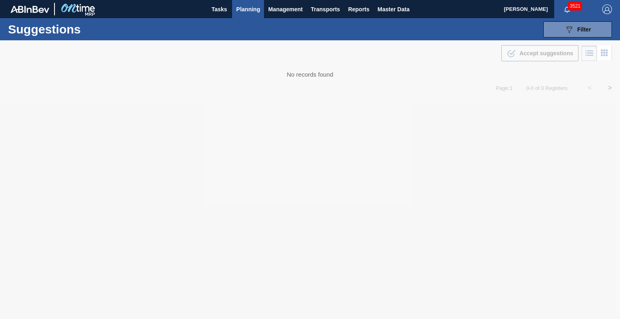
type to "[DATE]"
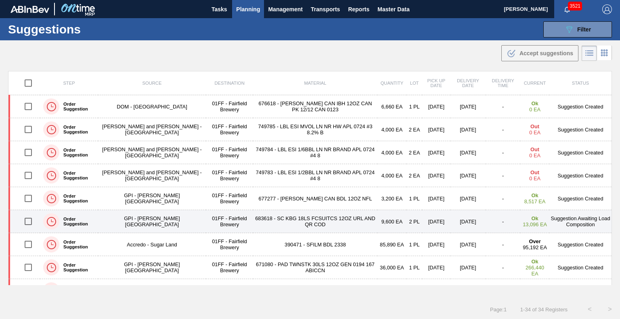
click at [267, 227] on td "683618 - SC KBG 18LS FCSUITCS 12OZ URL AND QR COD" at bounding box center [315, 221] width 124 height 23
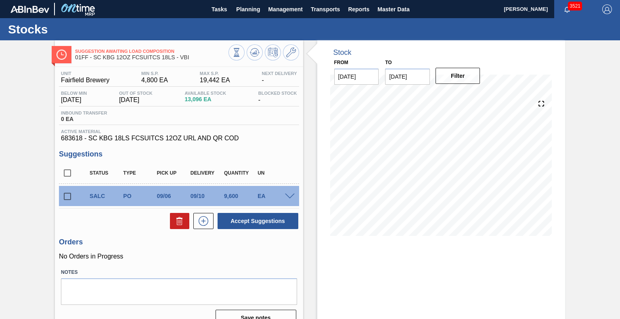
click at [610, 121] on div "Suggestion Awaiting Load Composition 01FF - SC KBG 12OZ FCSUITCS 18LS - VBI Uni…" at bounding box center [310, 193] width 620 height 307
click at [17, 136] on div "Suggestion Awaiting Load Composition 01FF - SC KBG 12OZ FCSUITCS 18LS - VBI Uni…" at bounding box center [310, 193] width 620 height 307
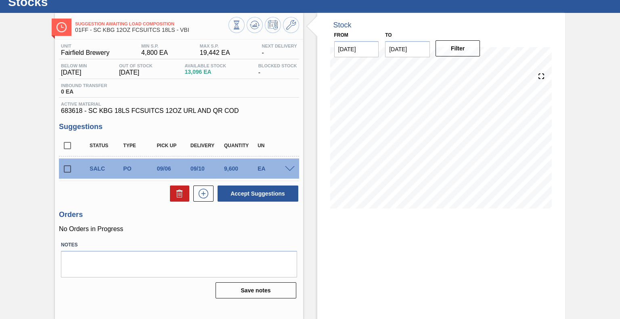
click at [581, 162] on div "Suggestion Awaiting Load Composition 01FF - SC KBG 12OZ FCSUITCS 18LS - VBI Uni…" at bounding box center [310, 166] width 620 height 307
click at [525, 280] on div "Stock From [DATE] to [DATE] Filter 09/20 Stock Projection 6,981 SAP Planning 0 …" at bounding box center [441, 166] width 248 height 307
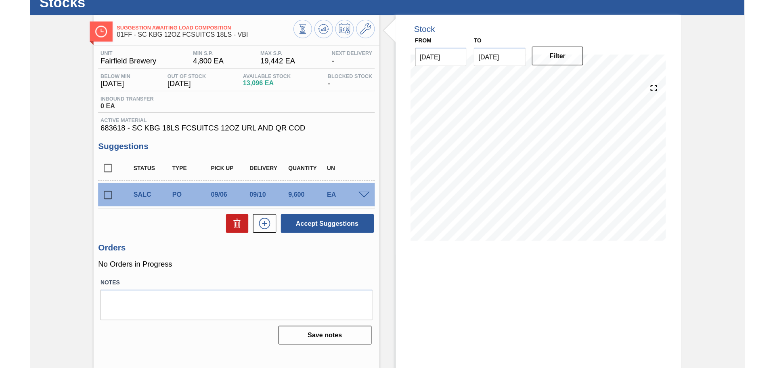
scroll to position [0, 0]
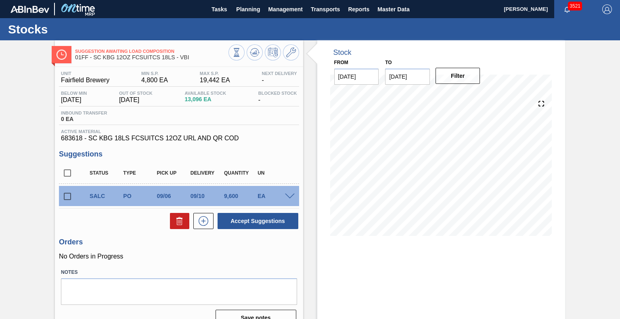
click at [31, 111] on div "Suggestion Awaiting Load Composition 01FF - SC KBG 12OZ FCSUITCS 18LS - VBI Uni…" at bounding box center [310, 193] width 620 height 307
click at [584, 148] on div "Suggestion Awaiting Load Composition 01FF - SC KBG 12OZ FCSUITCS 18LS - VBI Uni…" at bounding box center [310, 193] width 620 height 307
click at [246, 6] on span "Planning" at bounding box center [248, 9] width 24 height 10
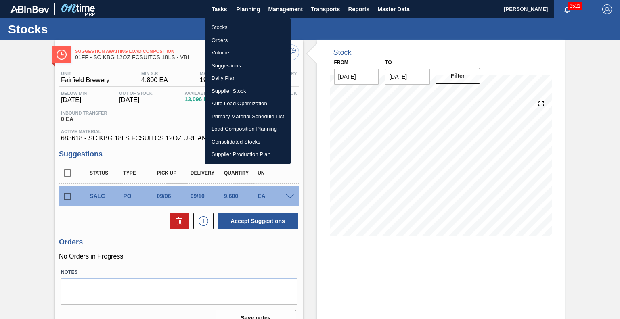
click at [144, 28] on div at bounding box center [310, 159] width 620 height 319
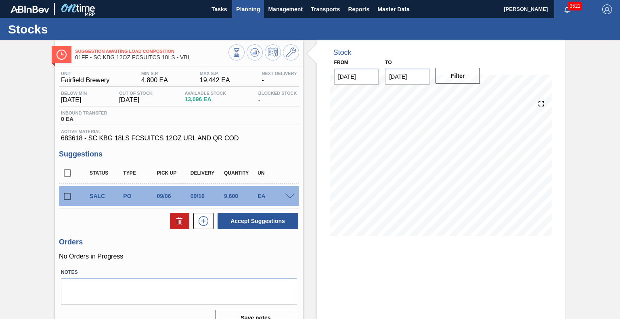
click at [249, 11] on span "Planning" at bounding box center [248, 9] width 24 height 10
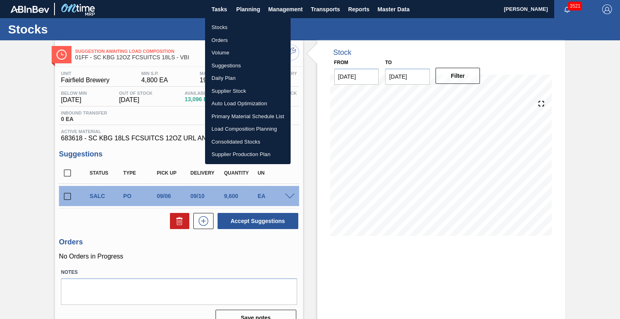
click at [230, 128] on li "Load Composition Planning" at bounding box center [248, 129] width 86 height 13
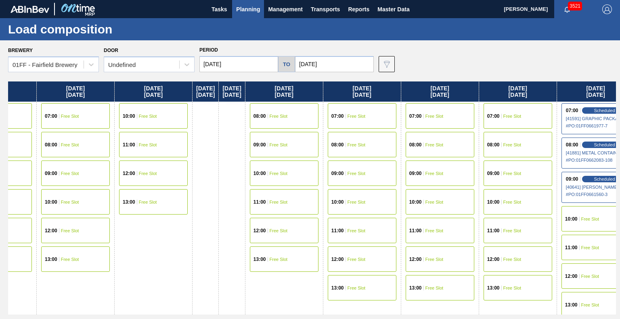
drag, startPoint x: 462, startPoint y: 82, endPoint x: 234, endPoint y: 119, distance: 230.5
click at [234, 119] on div "Monday 08/18/2025 11:00 Free Slot 12:00 Free Slot 13:00 Free Slot Tuesday 08/19…" at bounding box center [312, 198] width 608 height 233
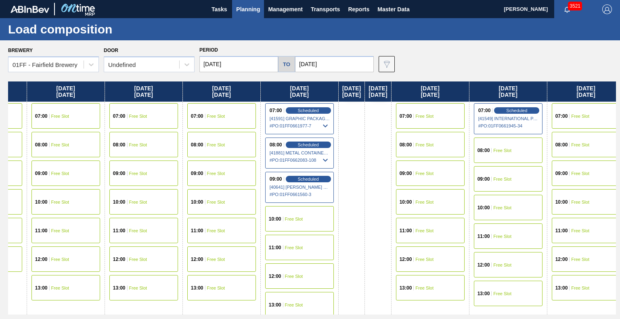
drag, startPoint x: 218, startPoint y: 92, endPoint x: 116, endPoint y: 98, distance: 101.9
click at [116, 98] on div "Monday 08/18/2025 11:00 Free Slot 12:00 Free Slot 13:00 Free Slot Tuesday 08/19…" at bounding box center [312, 198] width 608 height 233
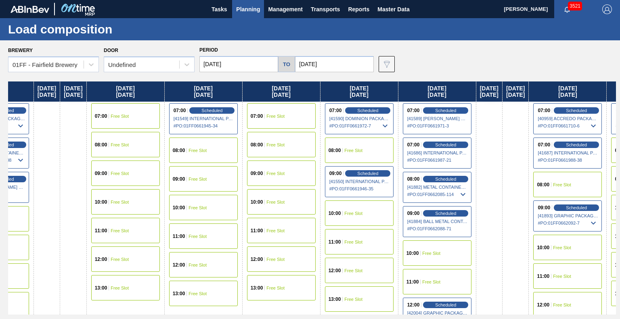
drag, startPoint x: 395, startPoint y: 86, endPoint x: 81, endPoint y: 92, distance: 313.6
click at [81, 92] on div "Monday 08/18/2025 11:00 Free Slot 12:00 Free Slot 13:00 Free Slot Tuesday 08/19…" at bounding box center [312, 198] width 608 height 233
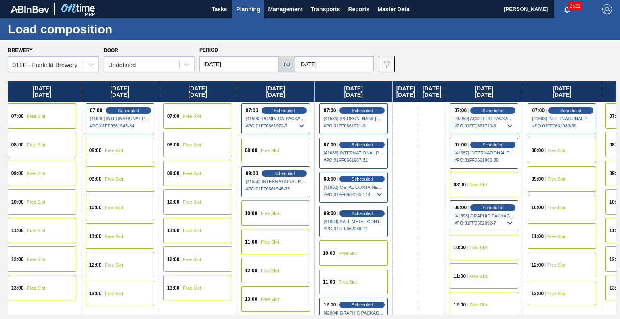
scroll to position [0, 889]
drag, startPoint x: 397, startPoint y: 87, endPoint x: 299, endPoint y: 92, distance: 97.4
click at [299, 92] on div "Monday 08/18/2025 11:00 Free Slot 12:00 Free Slot 13:00 Free Slot Tuesday 08/19…" at bounding box center [312, 198] width 608 height 233
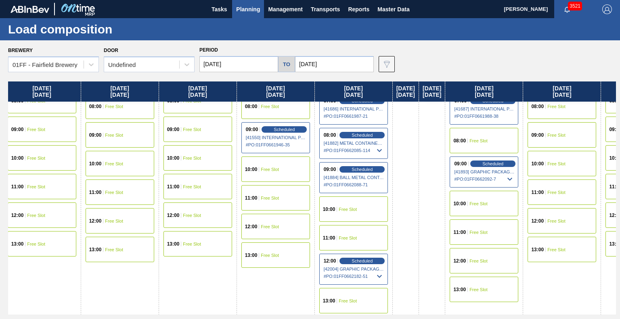
click at [384, 277] on icon at bounding box center [379, 277] width 10 height 10
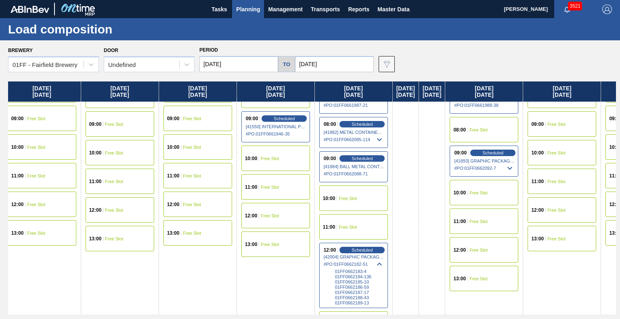
scroll to position [55, 889]
click at [384, 276] on span "01FF0662184-136" at bounding box center [359, 276] width 49 height 5
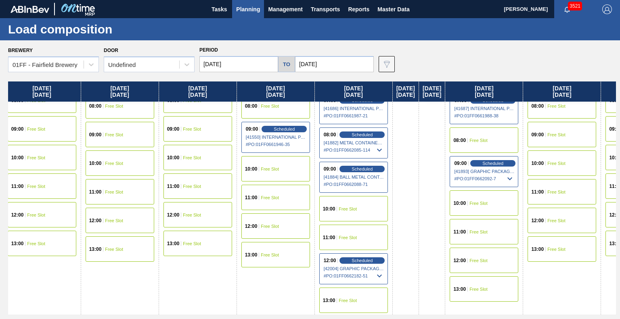
scroll to position [44, 889]
click at [382, 276] on icon at bounding box center [379, 276] width 5 height 3
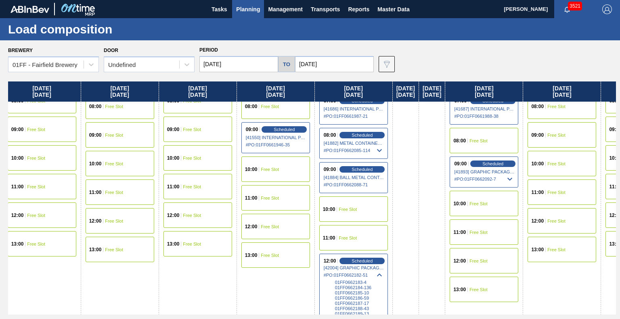
scroll to position [55, 889]
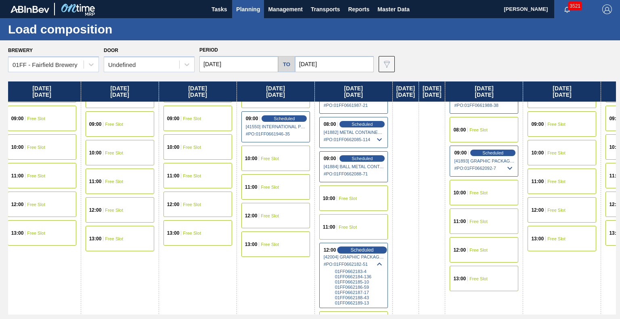
click at [374, 250] on span "Scheduled" at bounding box center [362, 249] width 23 height 5
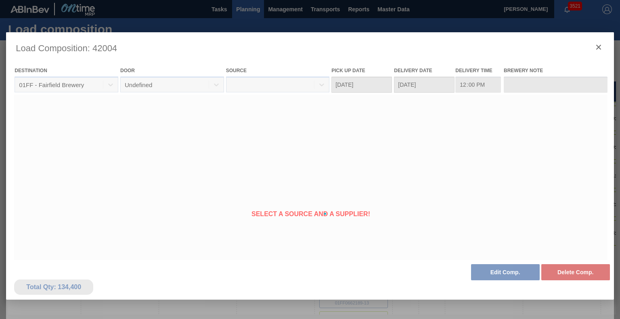
type Date "09/01/2025"
type Date "09/05/2025"
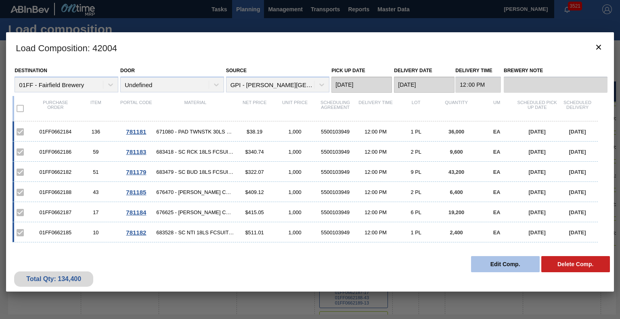
click at [509, 264] on button "Edit Comp." at bounding box center [505, 264] width 69 height 16
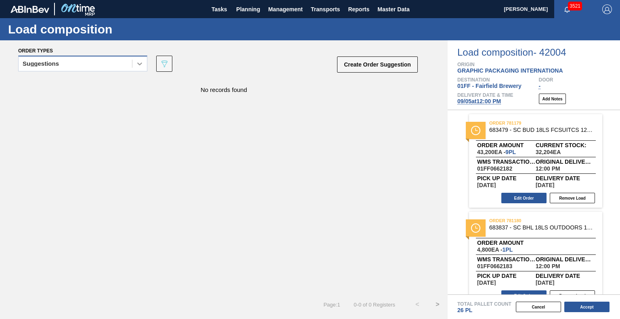
click at [139, 64] on icon at bounding box center [139, 64] width 5 height 3
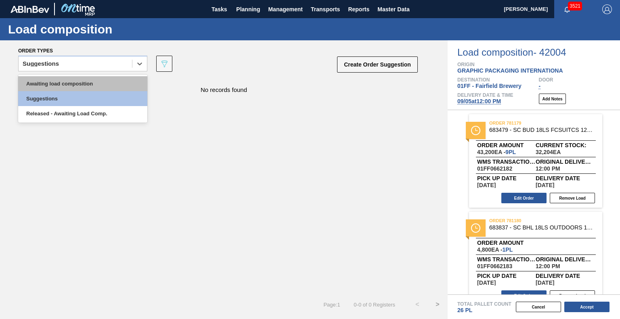
click at [106, 86] on div "Awaiting load composition" at bounding box center [82, 83] width 129 height 15
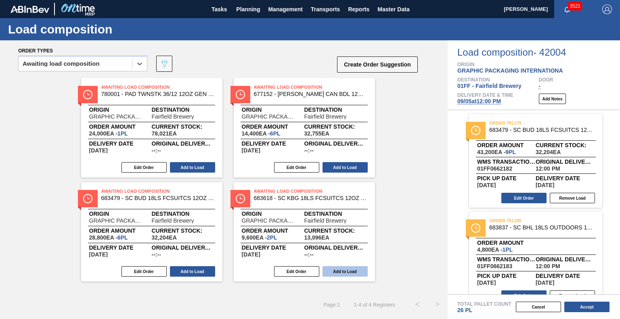
click at [359, 275] on button "Add to Load" at bounding box center [344, 271] width 45 height 10
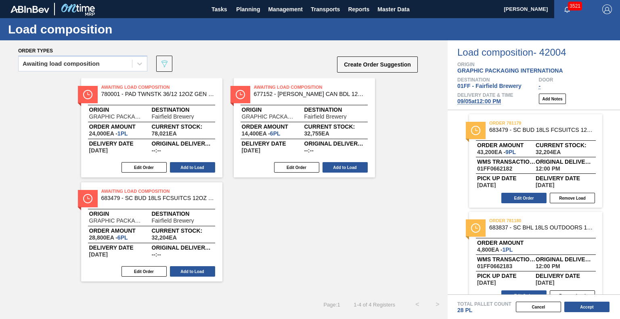
click at [485, 103] on span "09/05 at 12:00 PM" at bounding box center [479, 101] width 44 height 6
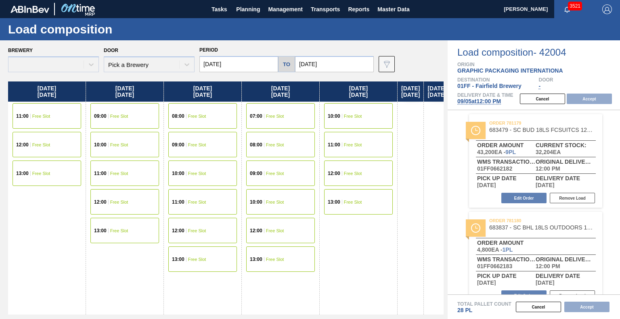
type input "09/05/2025"
type input "09/12/2025"
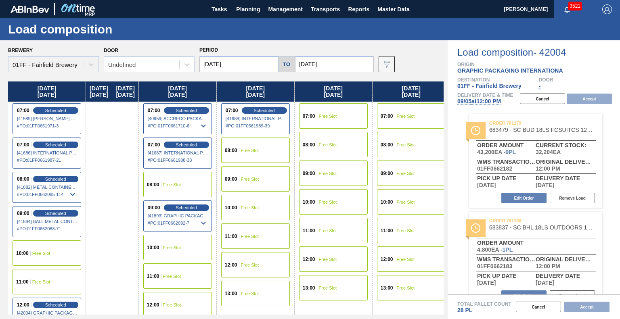
drag, startPoint x: 207, startPoint y: 92, endPoint x: 391, endPoint y: 79, distance: 184.8
click at [391, 79] on div "Brewery 01FF - Fairfield Brewery Door Undefined Period 09/05/2025 to 09/12/2025…" at bounding box center [223, 179] width 447 height 278
click at [221, 63] on input "09/05/2025" at bounding box center [238, 64] width 79 height 16
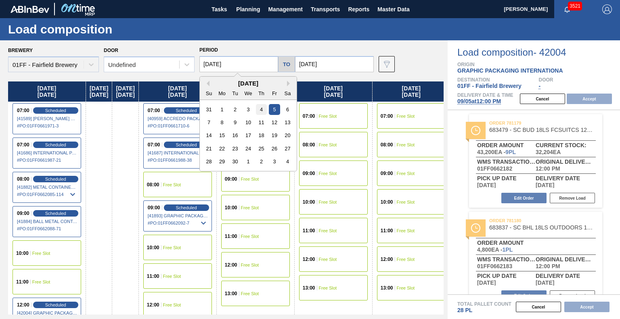
click at [260, 107] on div "4" at bounding box center [261, 109] width 11 height 11
type input "09/04/2025"
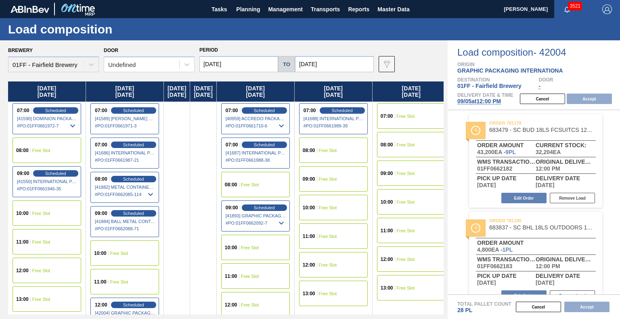
click at [41, 245] on span "Free Slot" at bounding box center [41, 242] width 18 height 5
click at [582, 97] on button "Accept" at bounding box center [588, 99] width 45 height 10
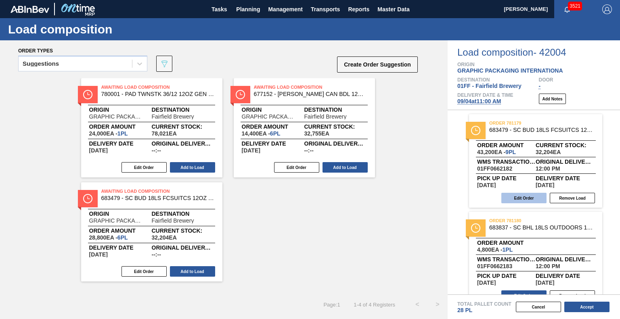
click at [524, 197] on button "Edit Order" at bounding box center [523, 198] width 45 height 10
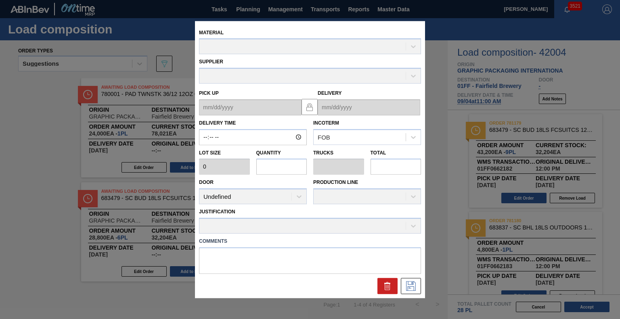
type input "12:00:00"
type input "4,800"
type input "9"
type input "0.468"
type input "43,200"
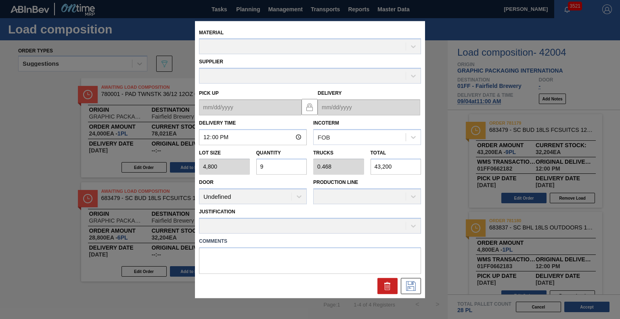
type up "09/01/2025"
type input "09/05/2025"
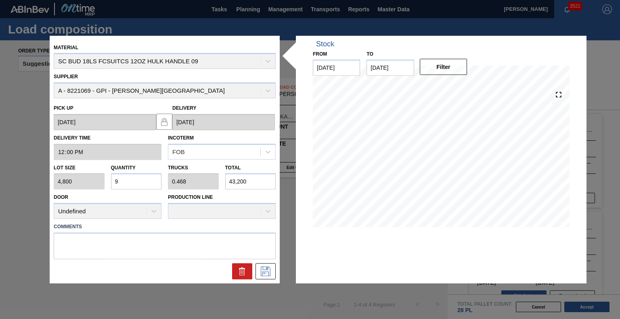
click at [92, 178] on div "Lot size 4,800 Quantity 9 Trucks 0.468 Total 43,200" at bounding box center [164, 175] width 228 height 30
type input "7"
type input "0.364"
type input "33,600"
type input "7"
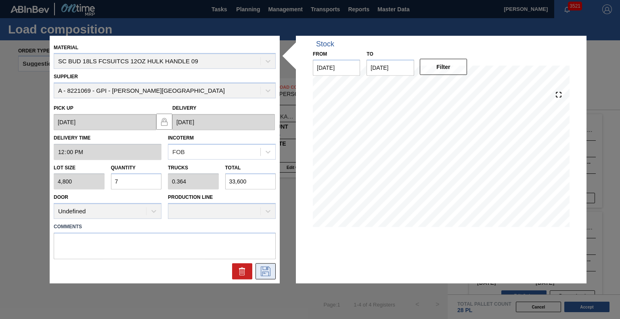
click at [265, 273] on icon at bounding box center [265, 272] width 13 height 10
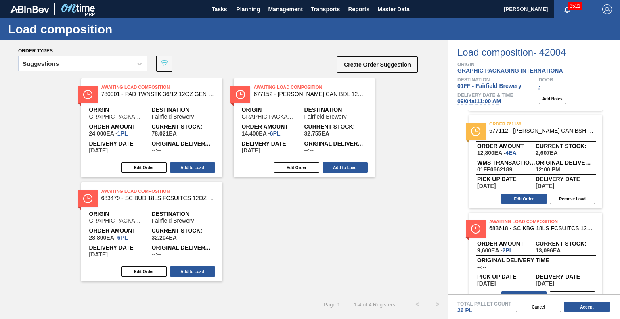
scroll to position [698, 0]
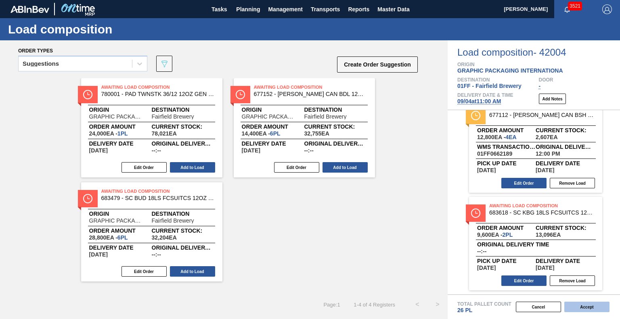
click at [581, 308] on button "Accept" at bounding box center [586, 307] width 45 height 10
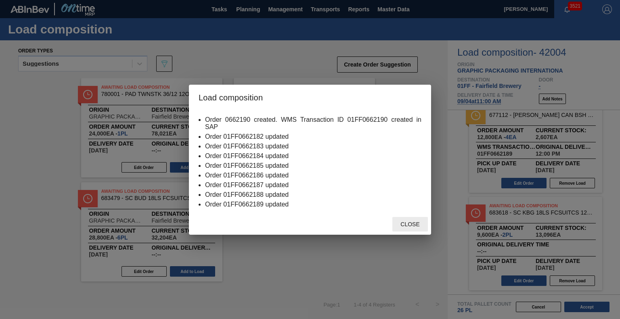
click at [412, 222] on span "Close" at bounding box center [410, 224] width 32 height 6
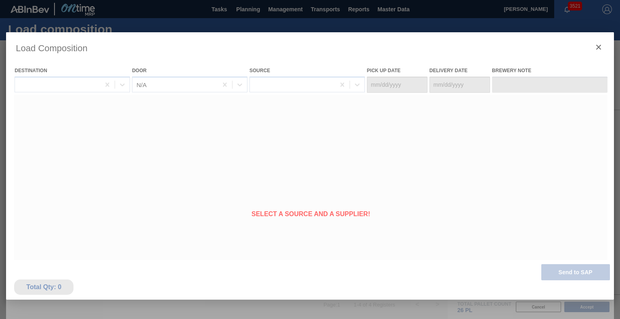
type Date "08/31/2025"
type Date "09/04/2025"
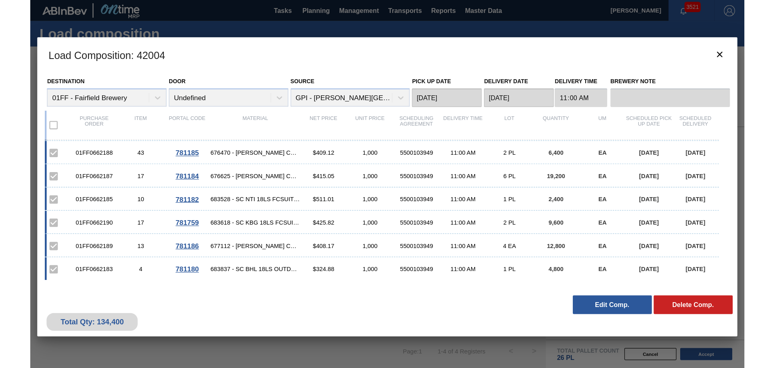
scroll to position [0, 0]
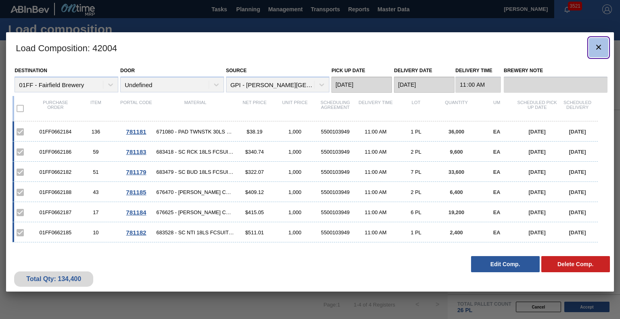
click at [599, 51] on icon "botão de ícone" at bounding box center [599, 47] width 10 height 10
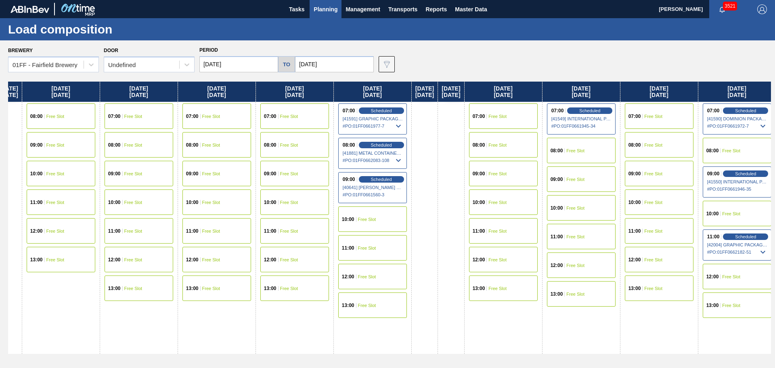
drag, startPoint x: 394, startPoint y: 85, endPoint x: 253, endPoint y: 56, distance: 143.7
click at [0, 0] on html "Tasks Planning Management Transports Reports Master Data Mike Vinson 3521 Mark …" at bounding box center [387, 0] width 775 height 0
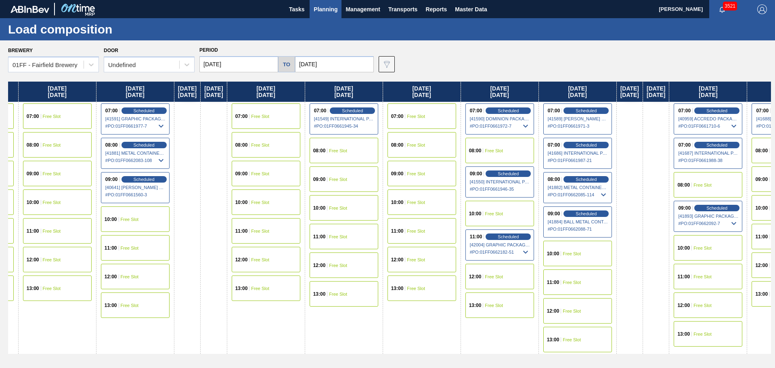
scroll to position [0, 784]
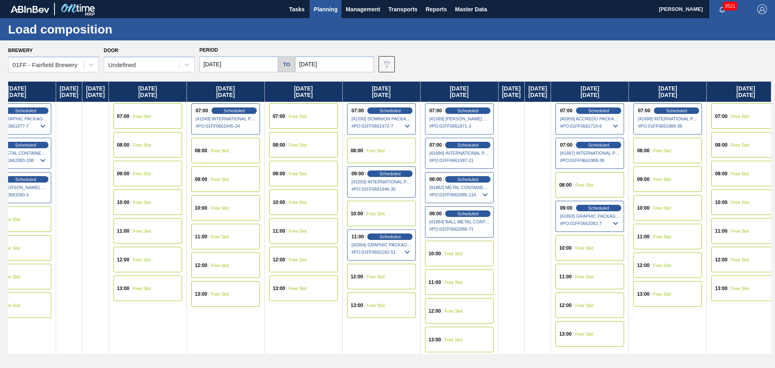
drag, startPoint x: 471, startPoint y: 97, endPoint x: 108, endPoint y: 124, distance: 363.7
click at [108, 124] on div "Monday 08/18/2025 11:00 Free Slot 12:00 Free Slot 13:00 Free Slot Tuesday 08/19…" at bounding box center [389, 223] width 763 height 282
click at [410, 251] on icon at bounding box center [407, 251] width 5 height 3
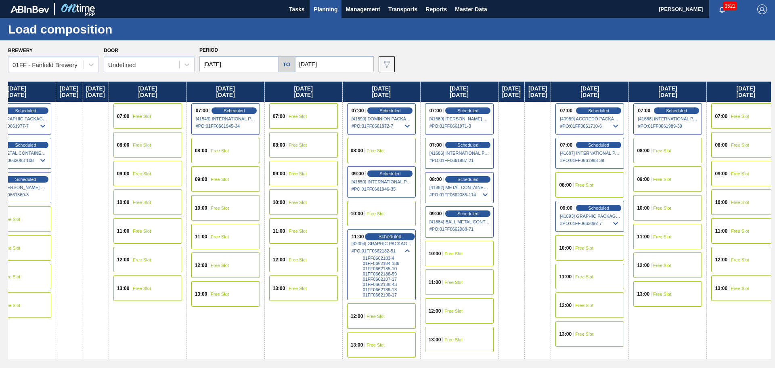
click at [401, 235] on span "Scheduled" at bounding box center [389, 236] width 23 height 5
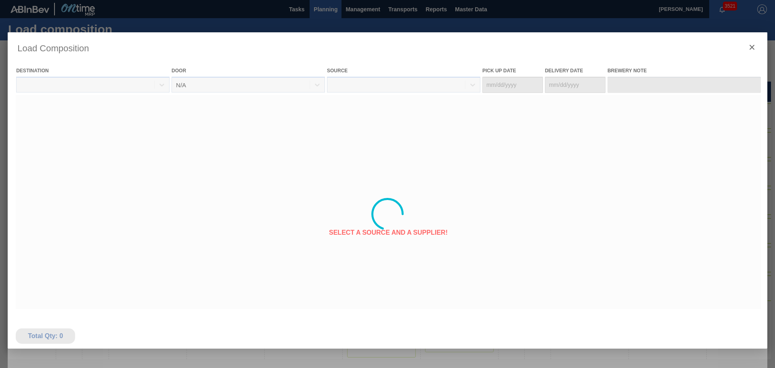
type Date "08/31/2025"
type Date "09/04/2025"
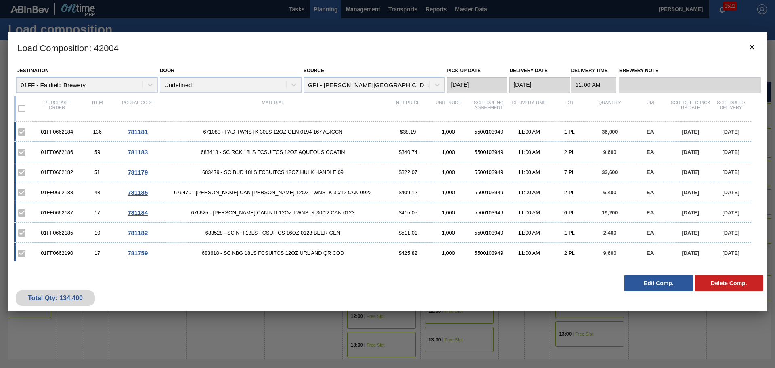
click at [619, 284] on button "Edit Comp." at bounding box center [658, 283] width 69 height 16
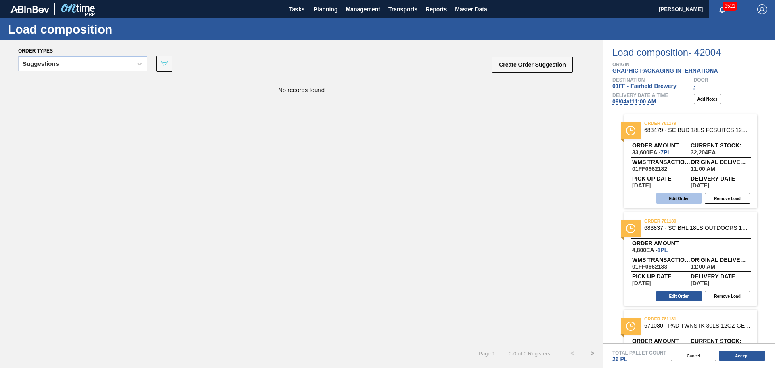
click at [619, 199] on button "Edit Order" at bounding box center [678, 198] width 45 height 10
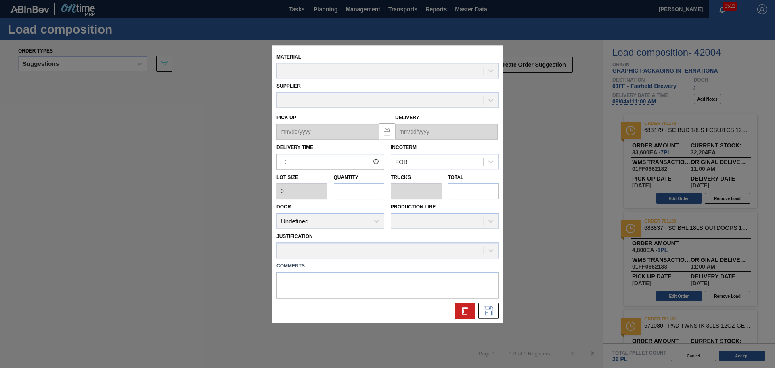
type input "11:00:00"
type input "4,800"
type input "7"
type input "0.364"
type input "33,600"
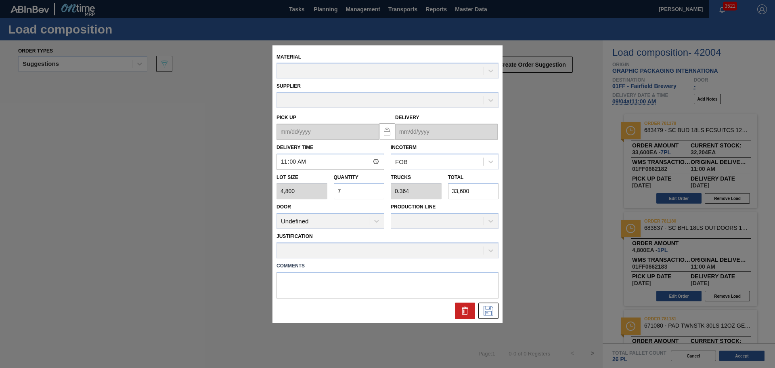
type up "08/31/2025"
type input "09/04/2025"
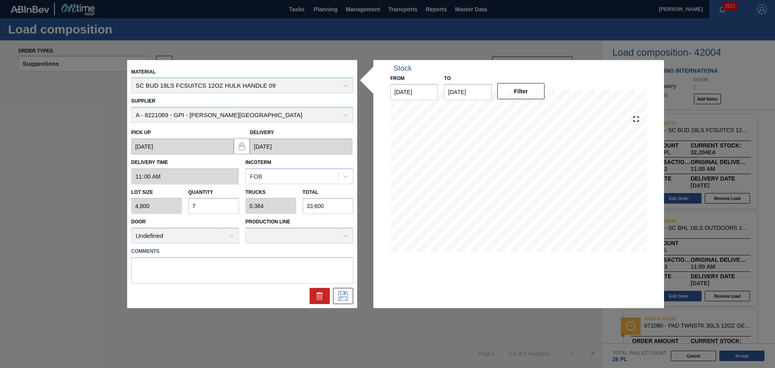
drag, startPoint x: 211, startPoint y: 203, endPoint x: 154, endPoint y: 194, distance: 58.0
click at [155, 192] on div "Lot size 4,800 Quantity 7 Trucks 0.364 Total 33,600" at bounding box center [242, 199] width 228 height 30
type input "5"
type input "0.26"
type input "24,000"
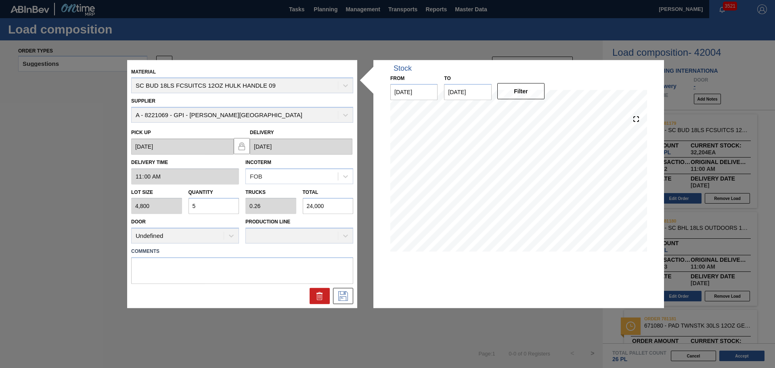
type input "5"
click at [344, 299] on icon at bounding box center [342, 296] width 13 height 10
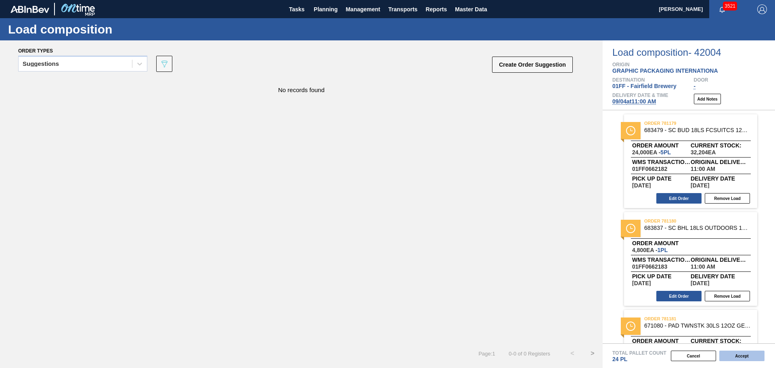
click at [619, 319] on button "Accept" at bounding box center [741, 355] width 45 height 10
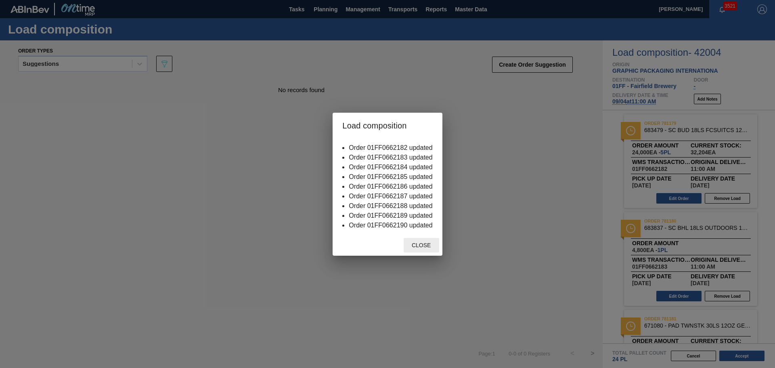
click at [427, 246] on span "Close" at bounding box center [421, 245] width 32 height 6
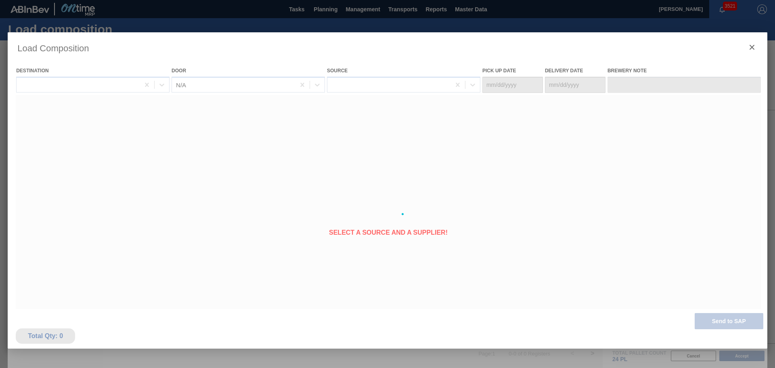
type Date "08/31/2025"
type Date "09/04/2025"
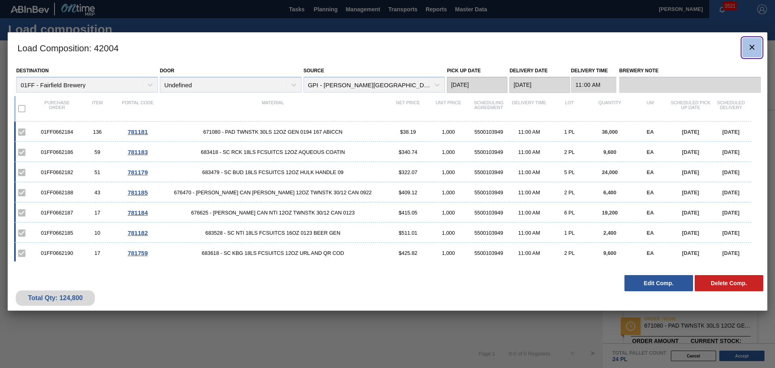
click at [619, 49] on icon "botão de ícone" at bounding box center [752, 47] width 10 height 10
